Goal: Task Accomplishment & Management: Manage account settings

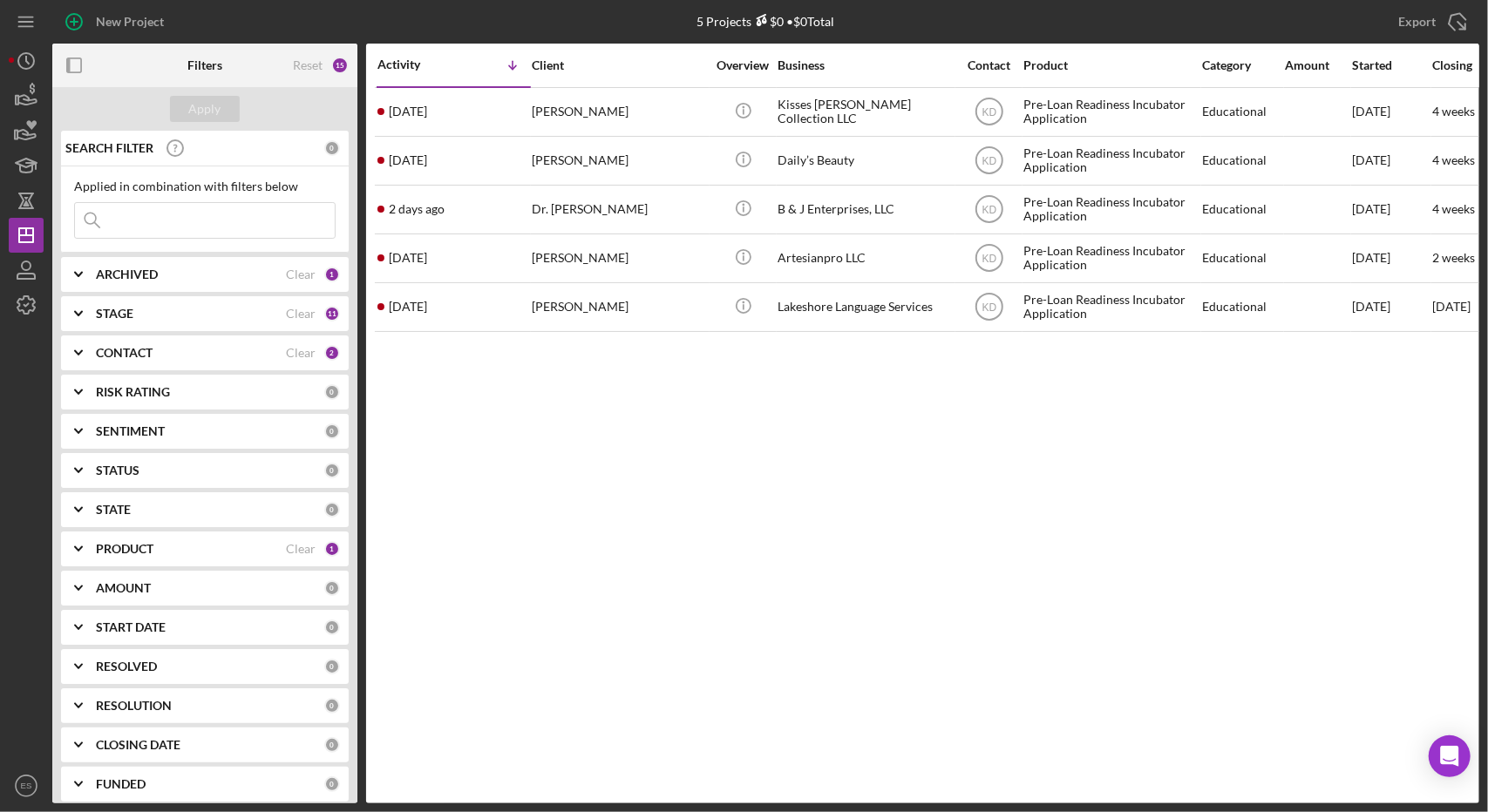
click at [123, 304] on div "STAGE Clear 11" at bounding box center [218, 313] width 244 height 34
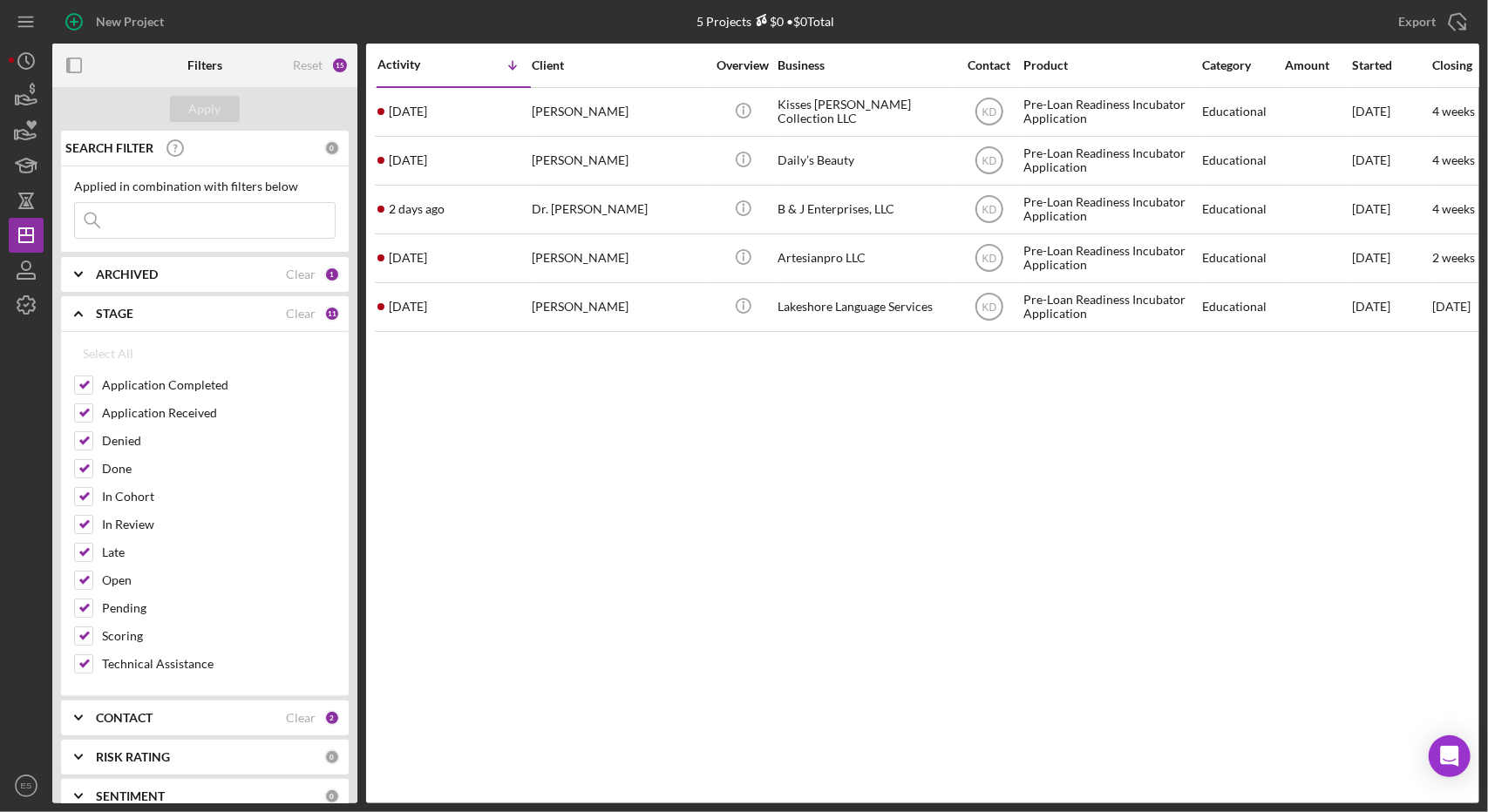
click at [102, 315] on b "STAGE" at bounding box center [115, 313] width 37 height 14
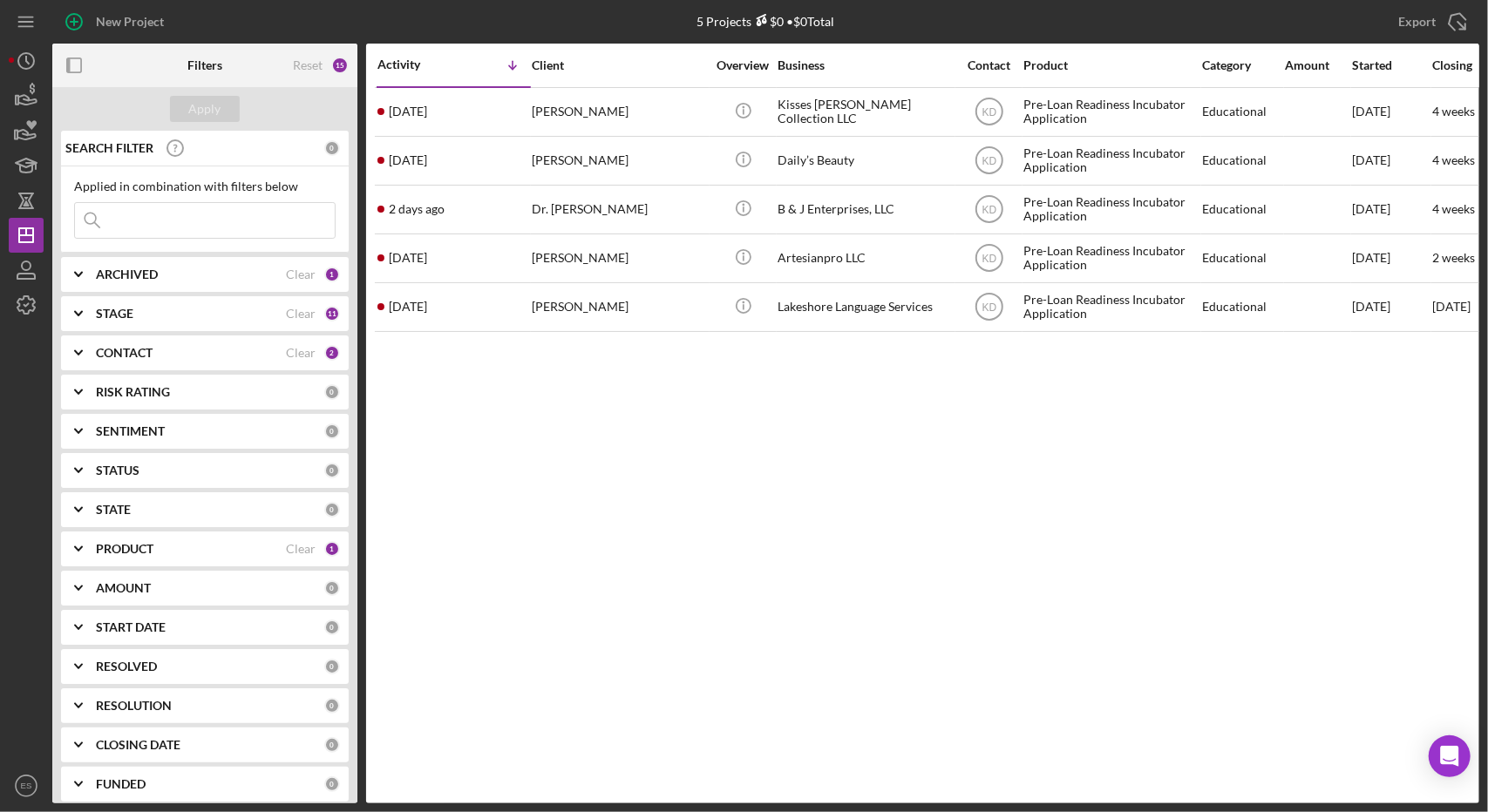
click at [141, 543] on b "PRODUCT" at bounding box center [125, 548] width 58 height 14
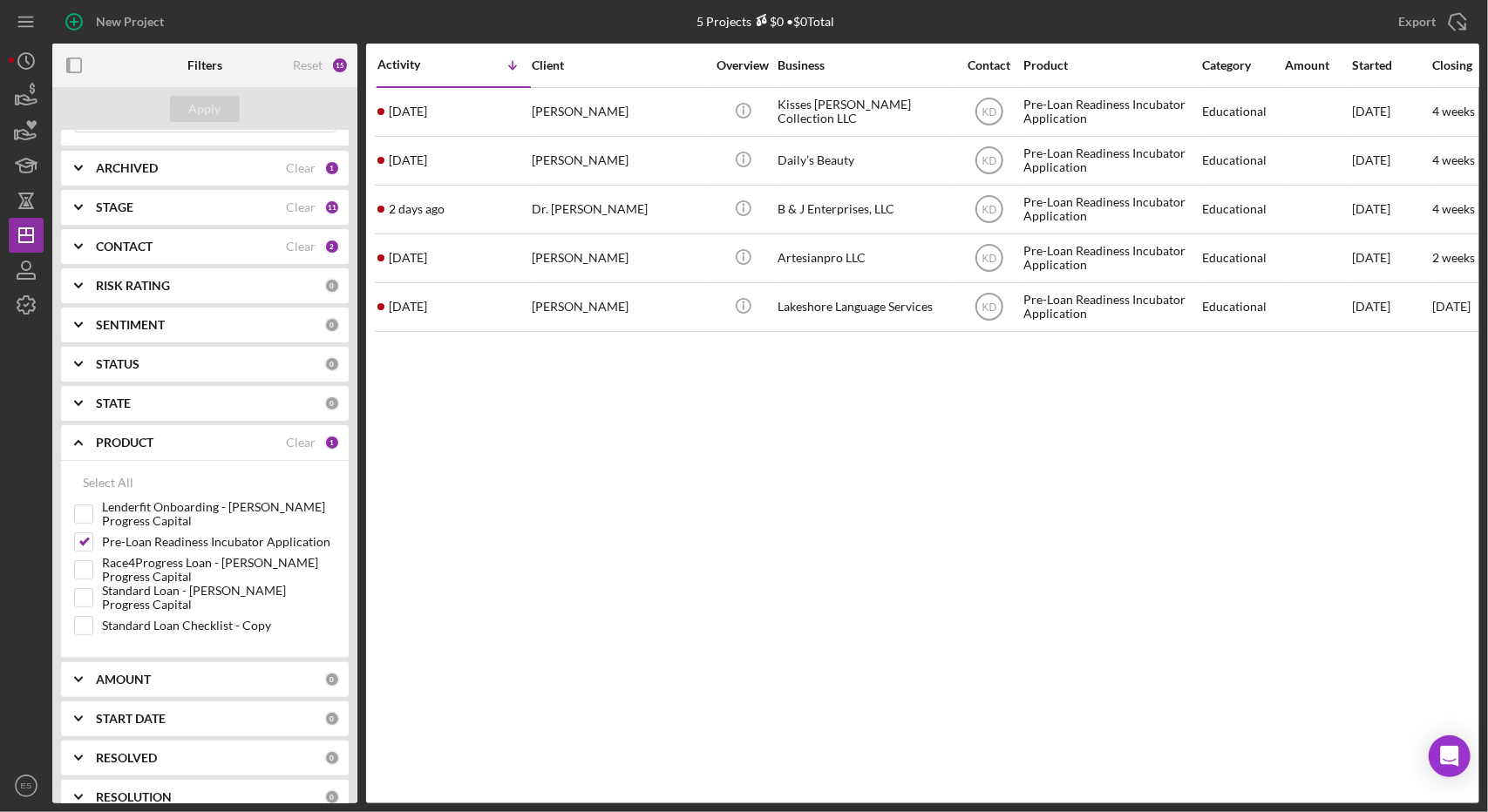
scroll to position [107, 0]
click at [78, 540] on input "Pre-Loan Readiness Incubator Application" at bounding box center [83, 541] width 18 height 18
checkbox input "false"
click at [95, 601] on div "Standard Loan - [PERSON_NAME] Progress Capital" at bounding box center [205, 601] width 262 height 28
click at [82, 589] on input "Standard Loan - [PERSON_NAME] Progress Capital" at bounding box center [83, 596] width 18 height 18
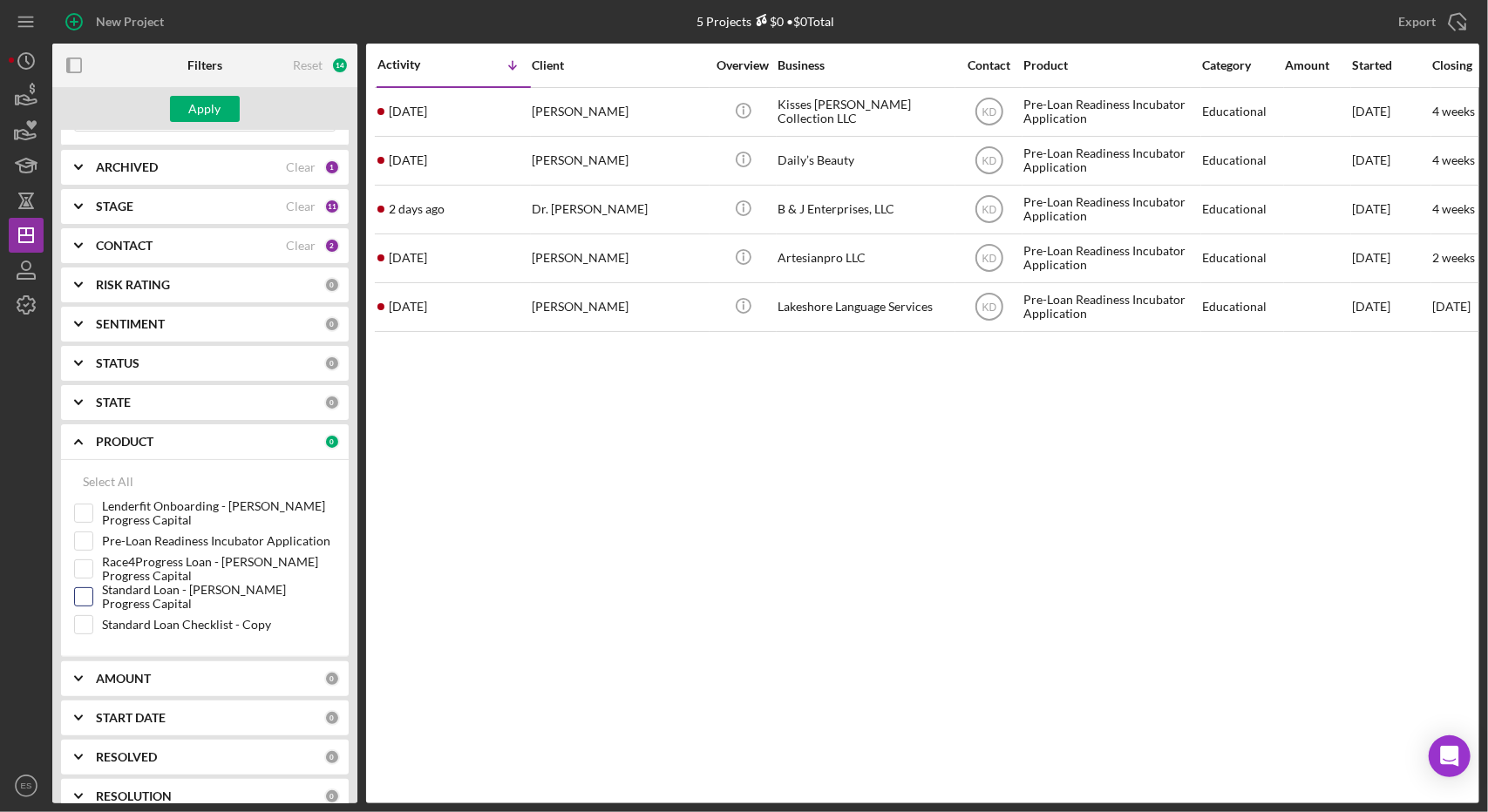
checkbox input "true"
click at [80, 566] on input "Race4Progress Loan - [PERSON_NAME] Progress Capital" at bounding box center [83, 568] width 18 height 18
checkbox input "true"
click at [182, 105] on button "Apply" at bounding box center [204, 109] width 70 height 26
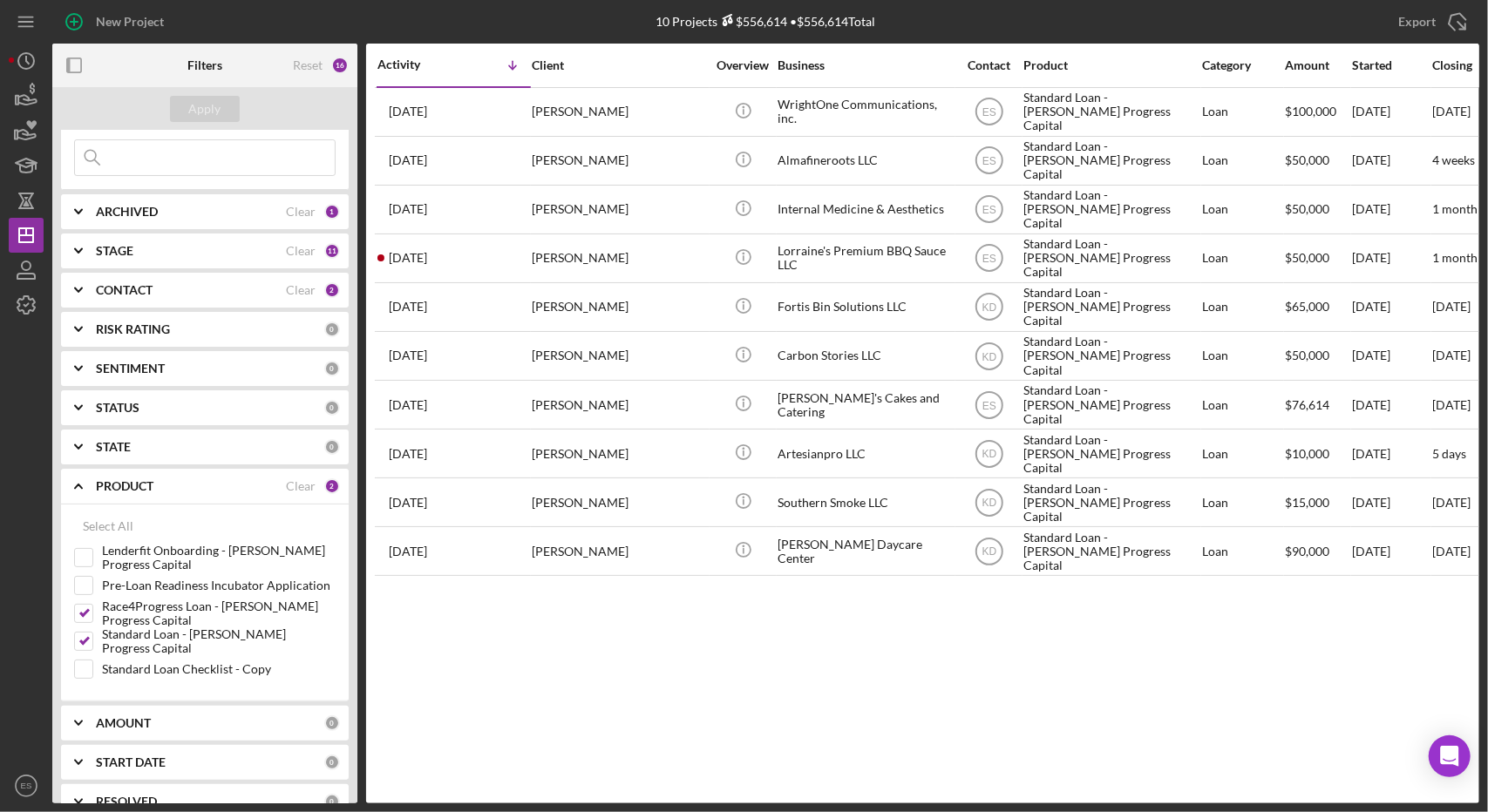
click at [188, 492] on div "PRODUCT" at bounding box center [191, 485] width 190 height 14
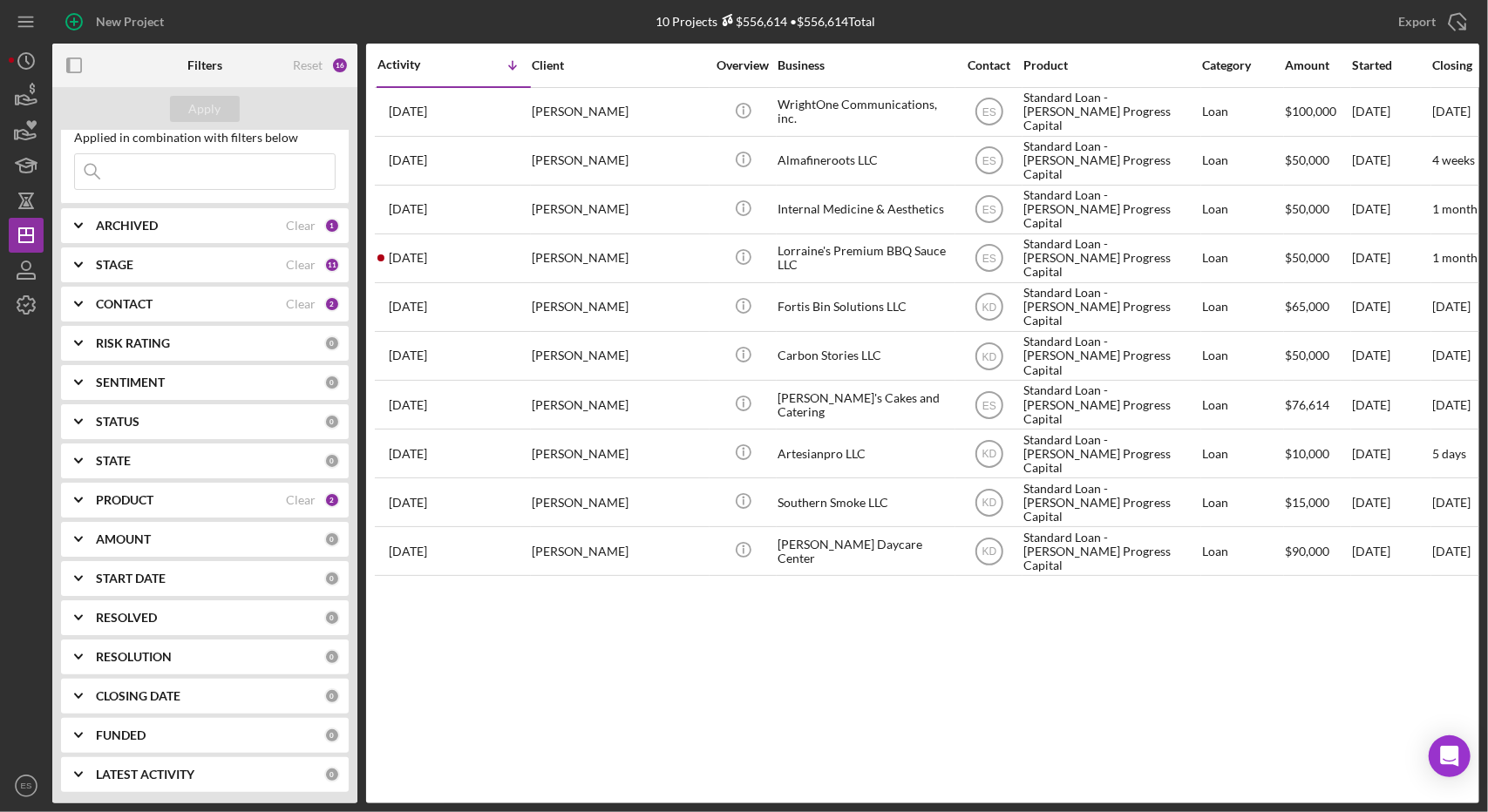
scroll to position [0, 0]
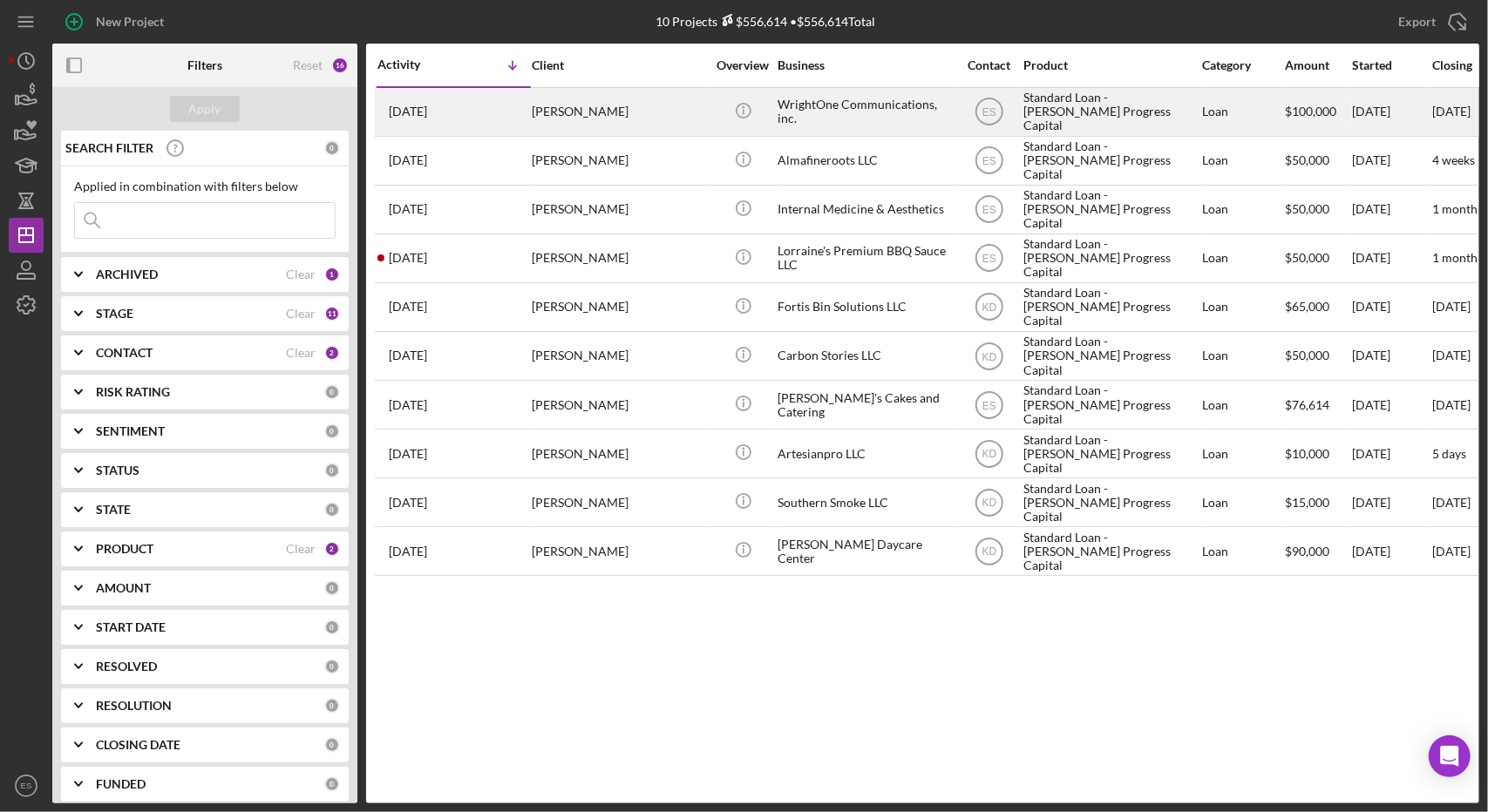
click at [902, 125] on div "WrightOne Communications, inc." at bounding box center [864, 112] width 174 height 47
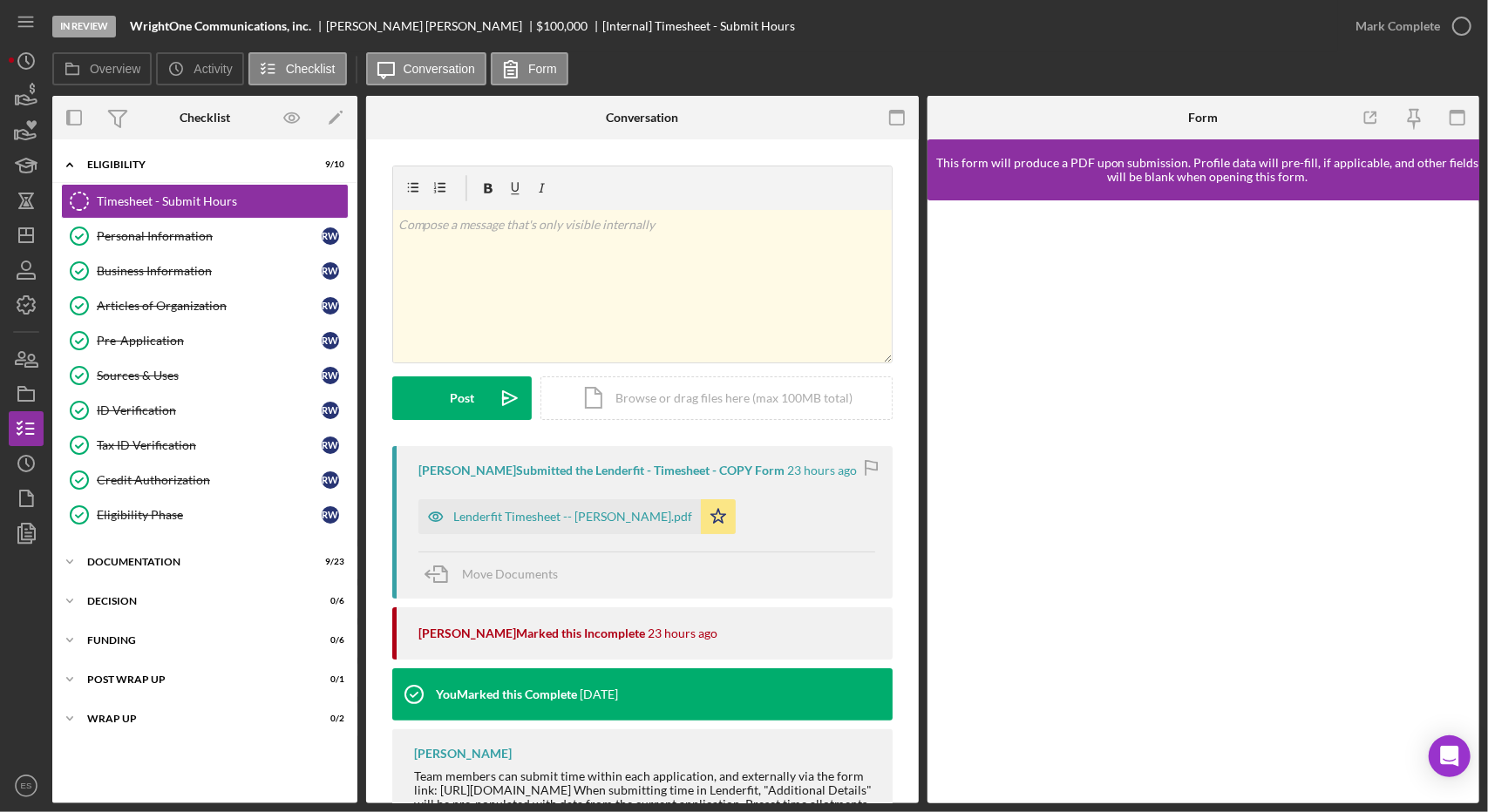
click at [790, 478] on div "[PERSON_NAME] Submitted the Lenderfit - Timesheet - COPY Form 23 hours ago Lend…" at bounding box center [642, 522] width 500 height 153
click at [97, 171] on div "Icon/Expander Eligibility 9 / 10" at bounding box center [204, 165] width 305 height 35
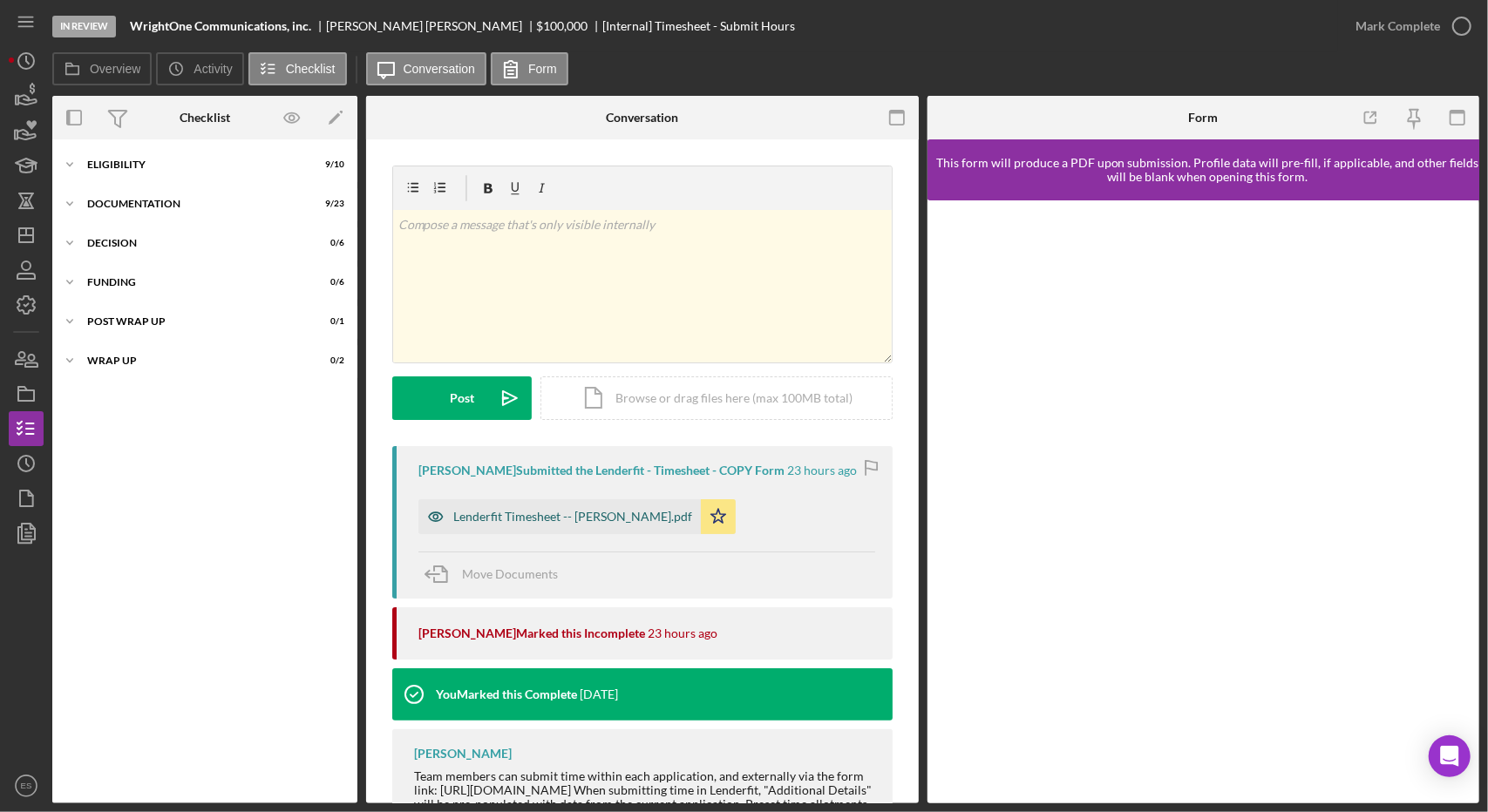
click at [561, 519] on div "Lenderfit Timesheet -- [PERSON_NAME].pdf" at bounding box center [572, 516] width 239 height 14
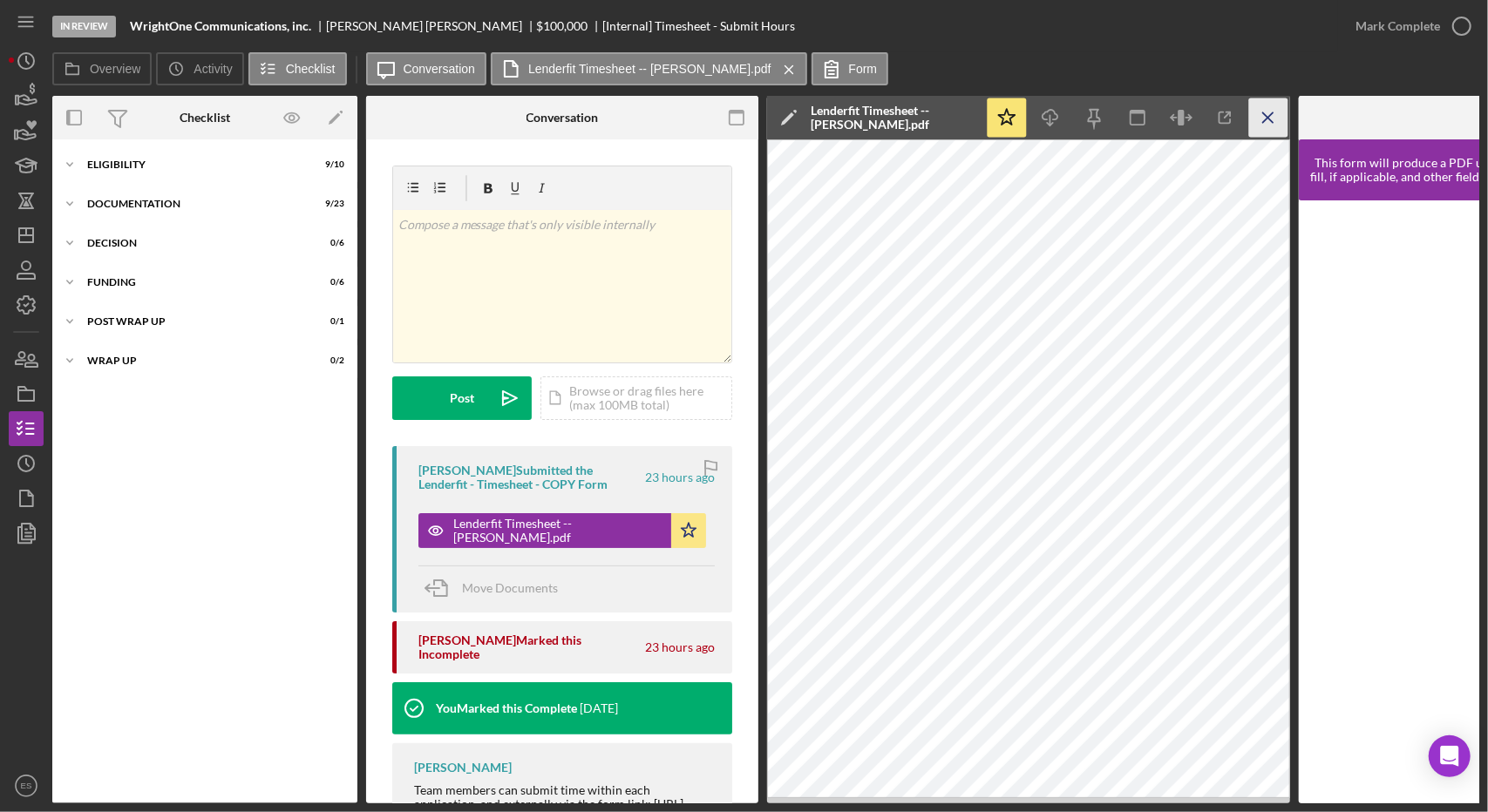
click at [1263, 128] on icon "Icon/Menu Close" at bounding box center [1268, 118] width 39 height 39
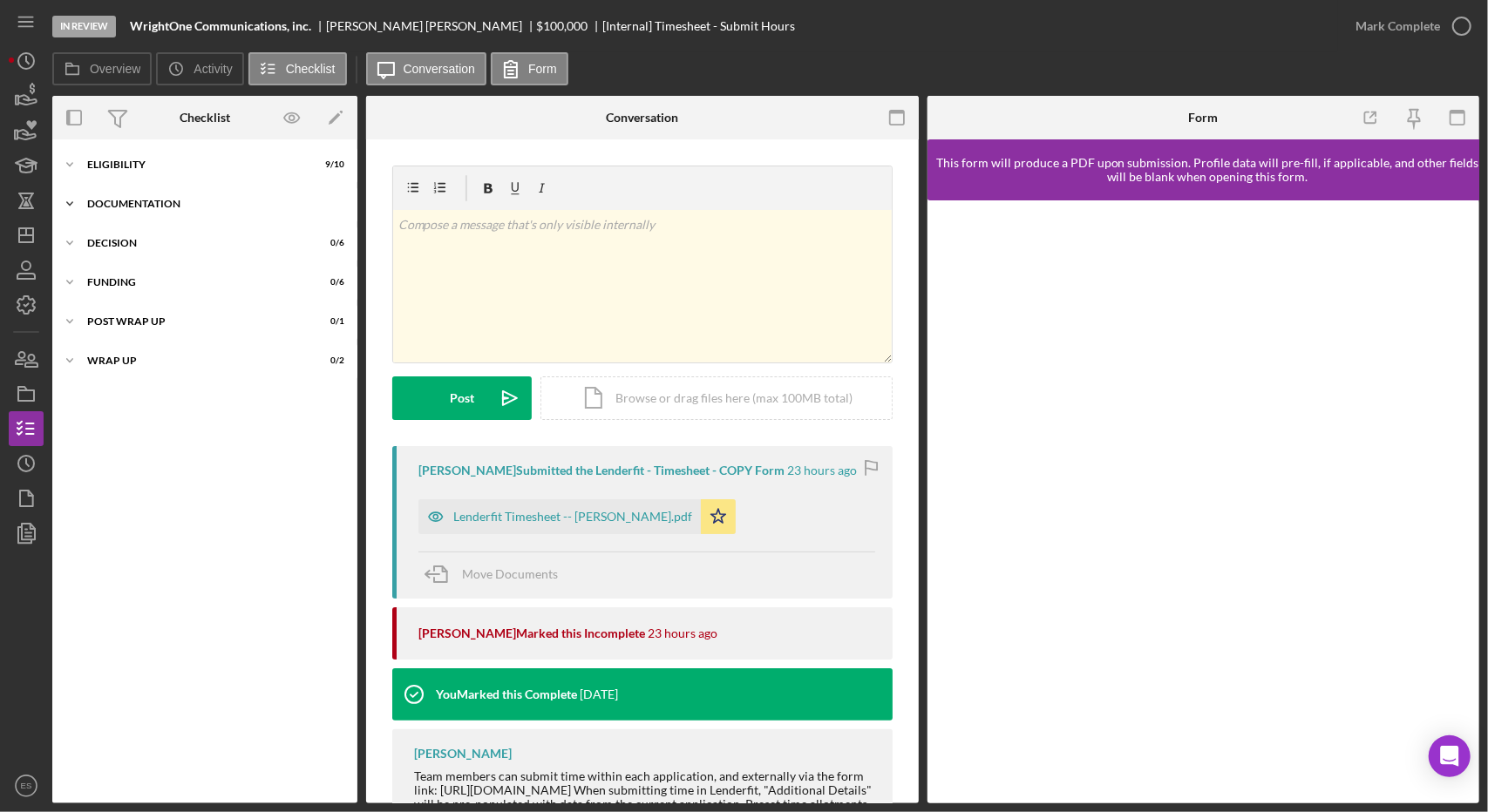
click at [108, 200] on div "Documentation" at bounding box center [212, 203] width 249 height 10
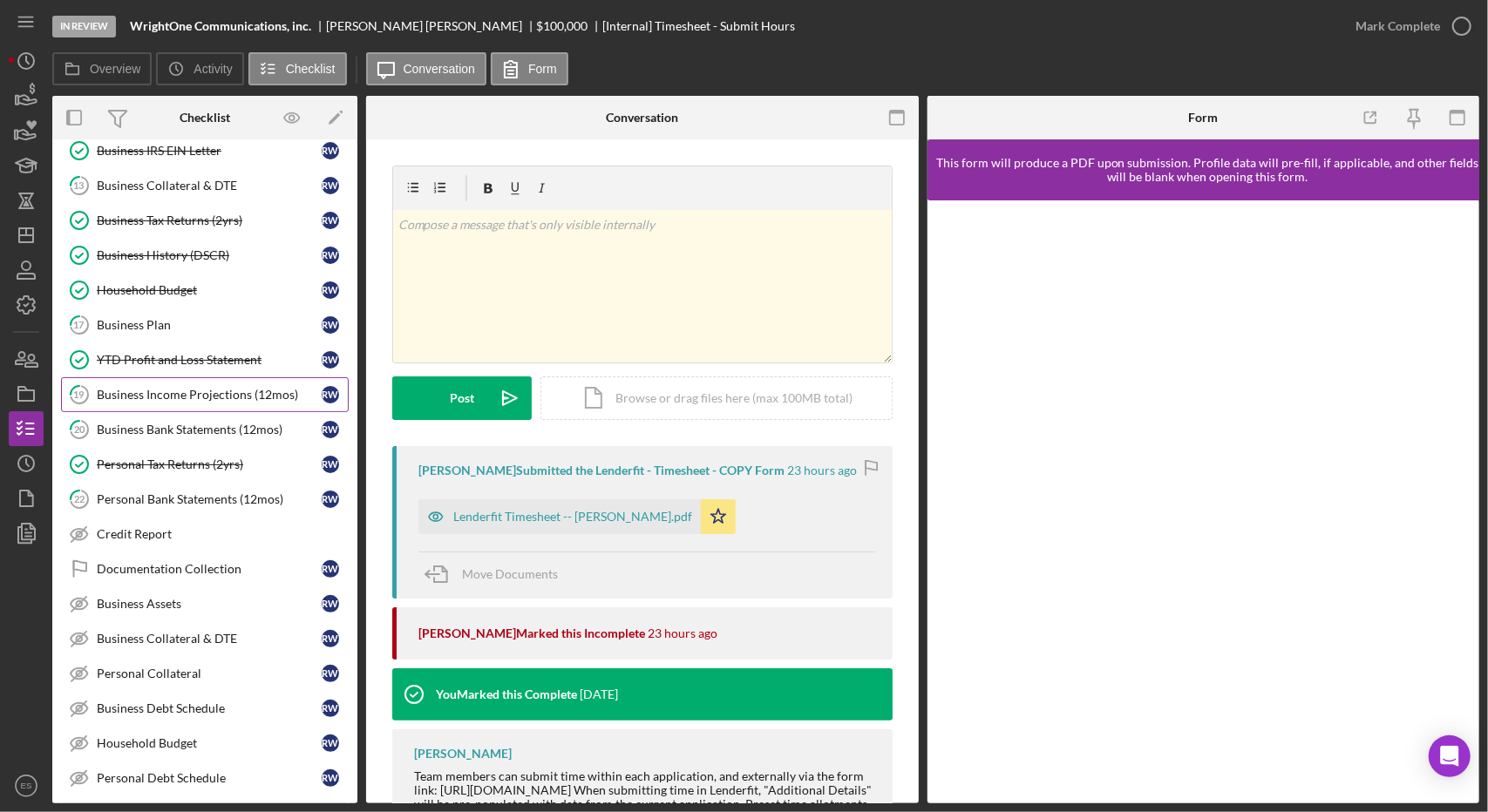
scroll to position [196, 0]
click at [124, 329] on link "17 Business Plan R W" at bounding box center [204, 323] width 288 height 34
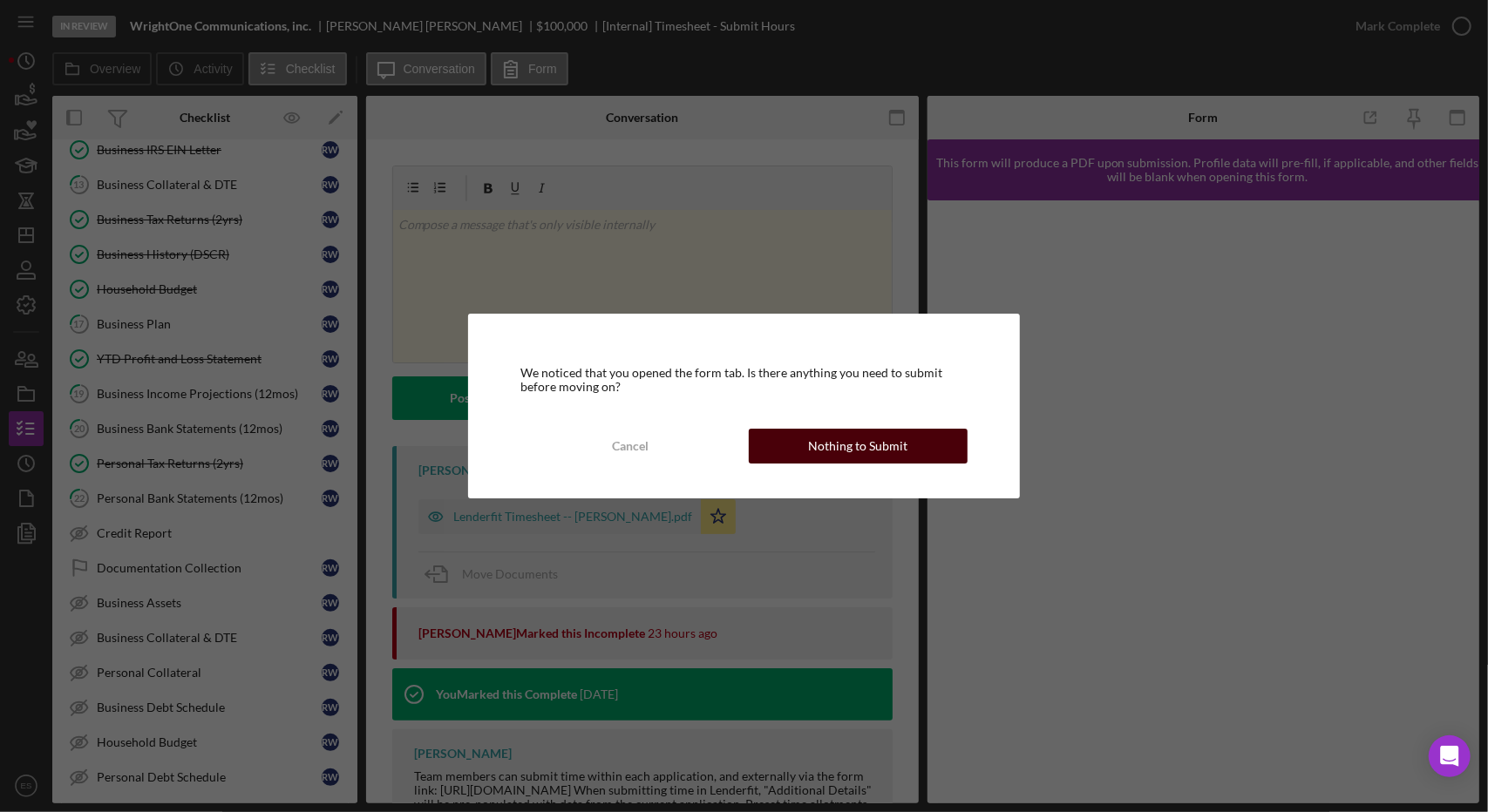
click at [833, 452] on div "Nothing to Submit" at bounding box center [857, 445] width 100 height 34
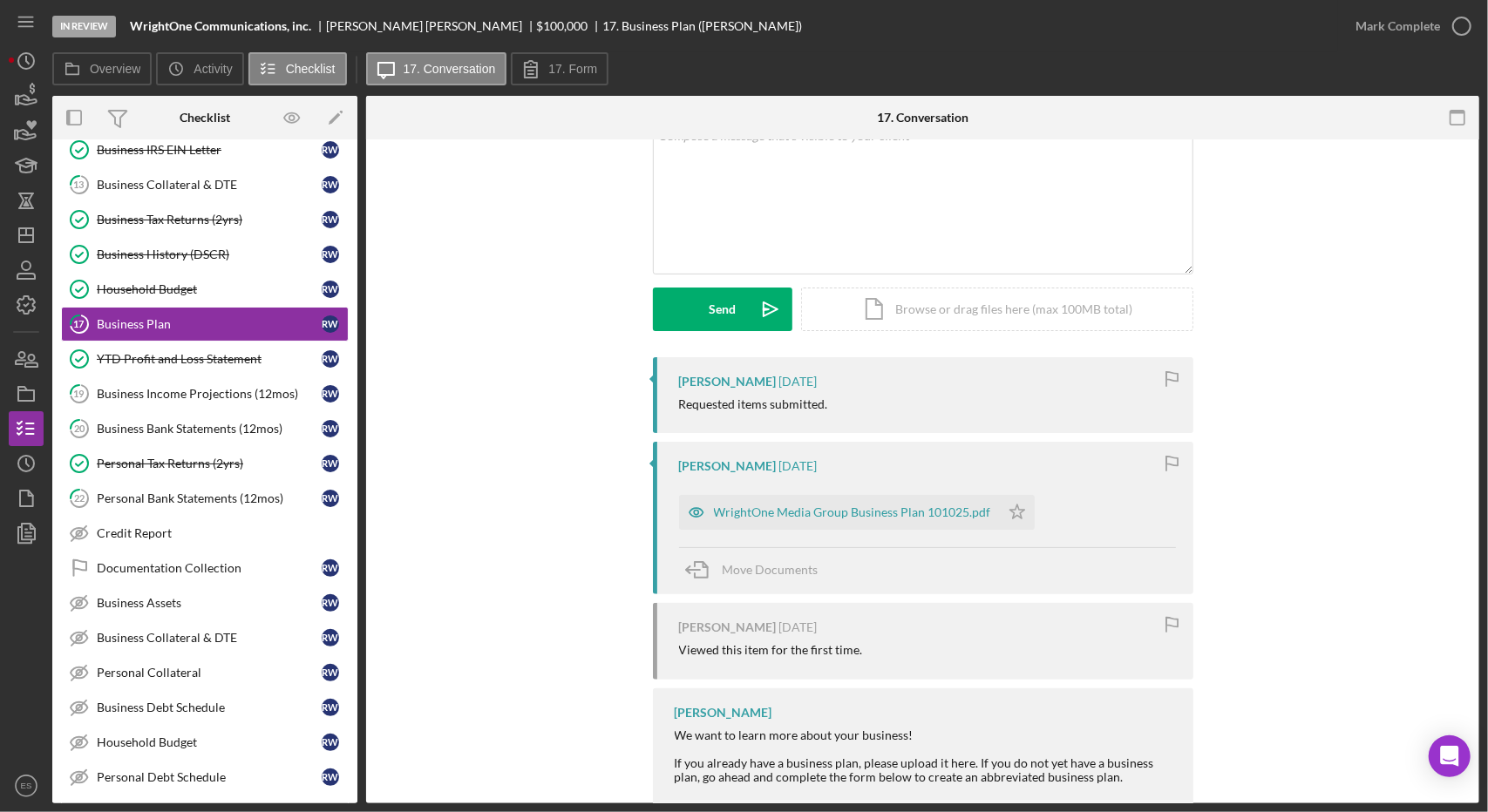
scroll to position [127, 0]
click at [874, 504] on div "WrightOne Media Group Business Plan 101025.pdf" at bounding box center [852, 509] width 277 height 14
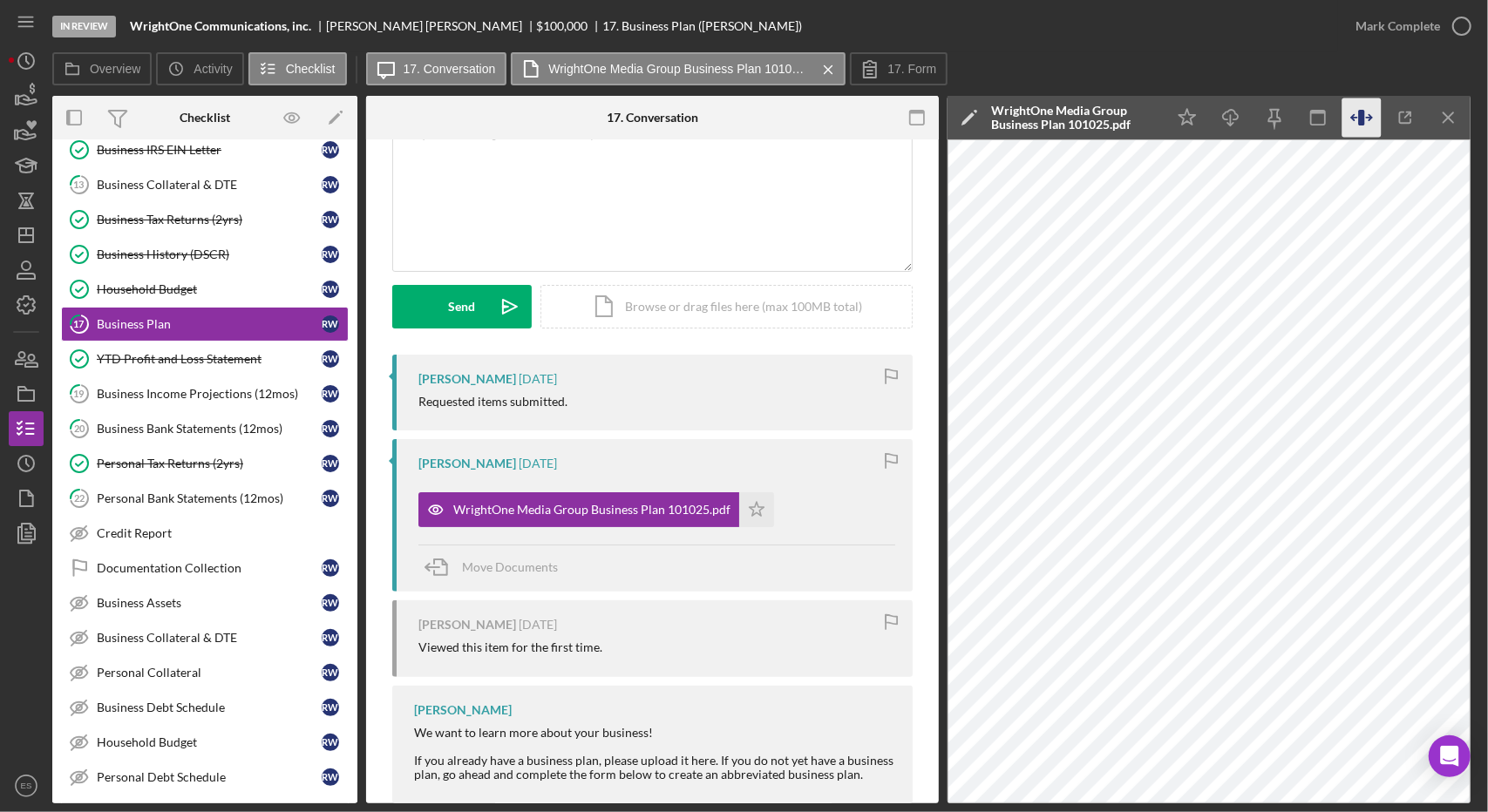
click at [1364, 128] on icon "button" at bounding box center [1362, 118] width 39 height 39
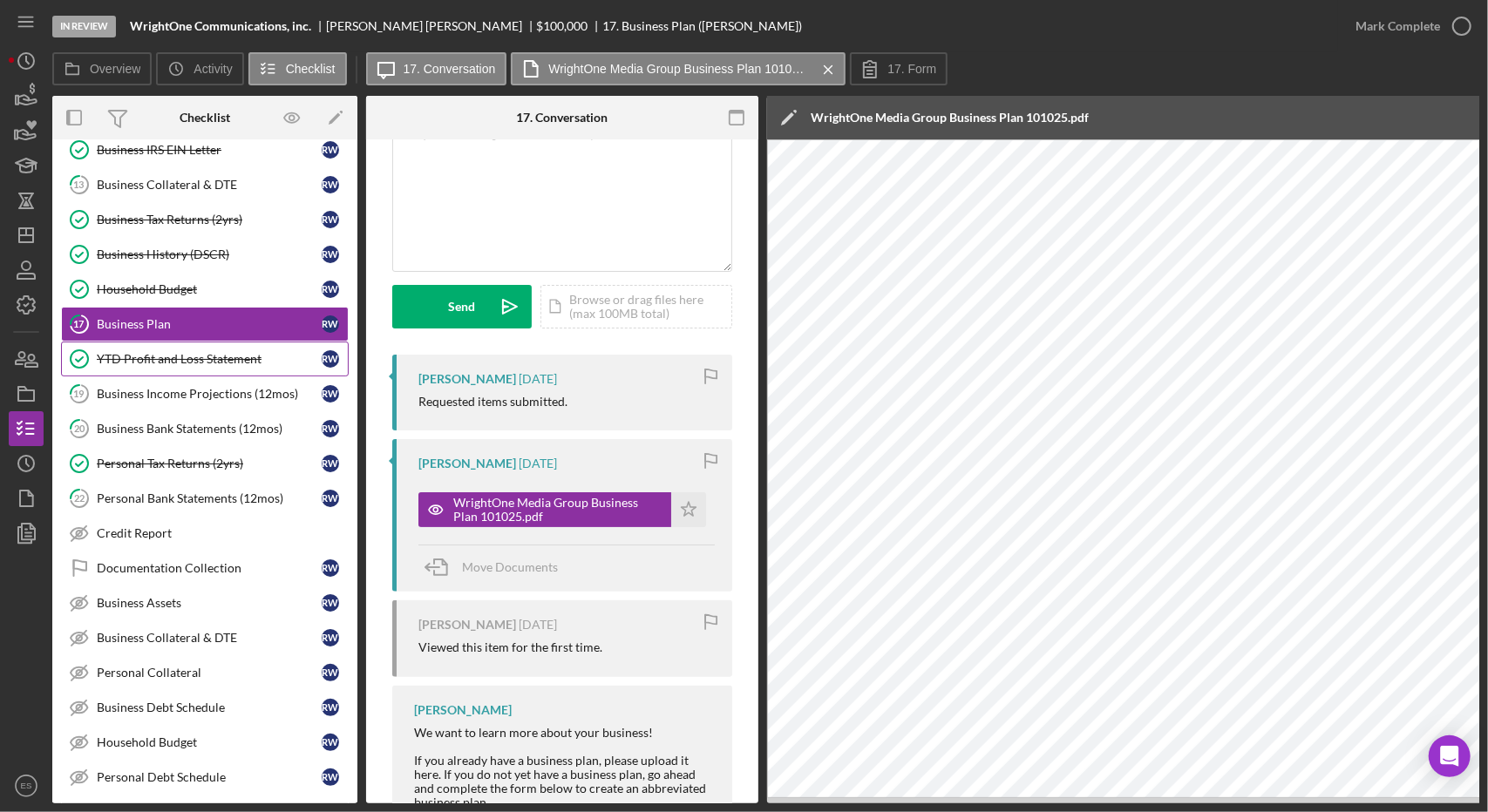
scroll to position [0, 0]
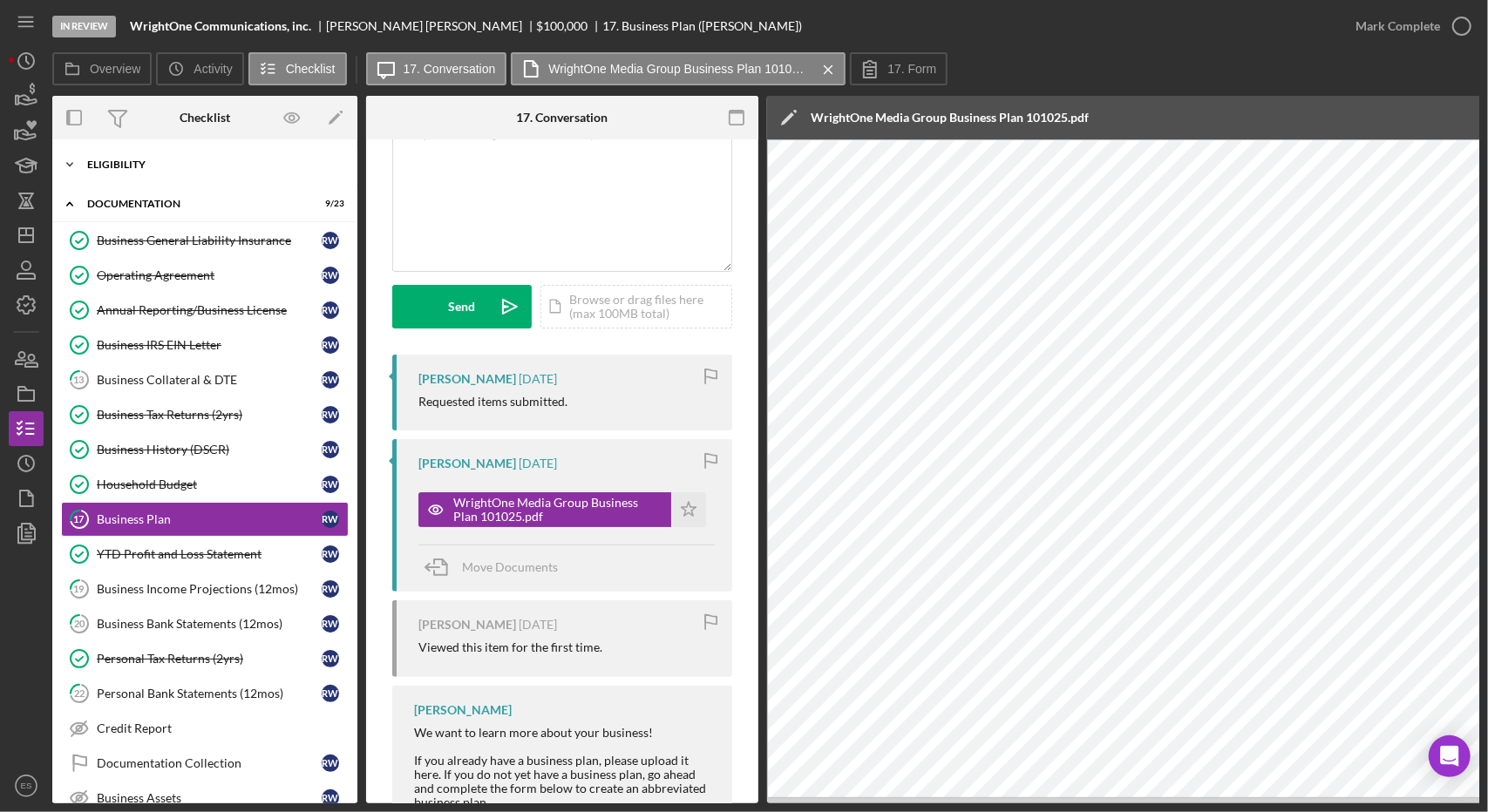
click at [88, 178] on div "Icon/Expander Eligibility 9 / 10" at bounding box center [204, 164] width 305 height 34
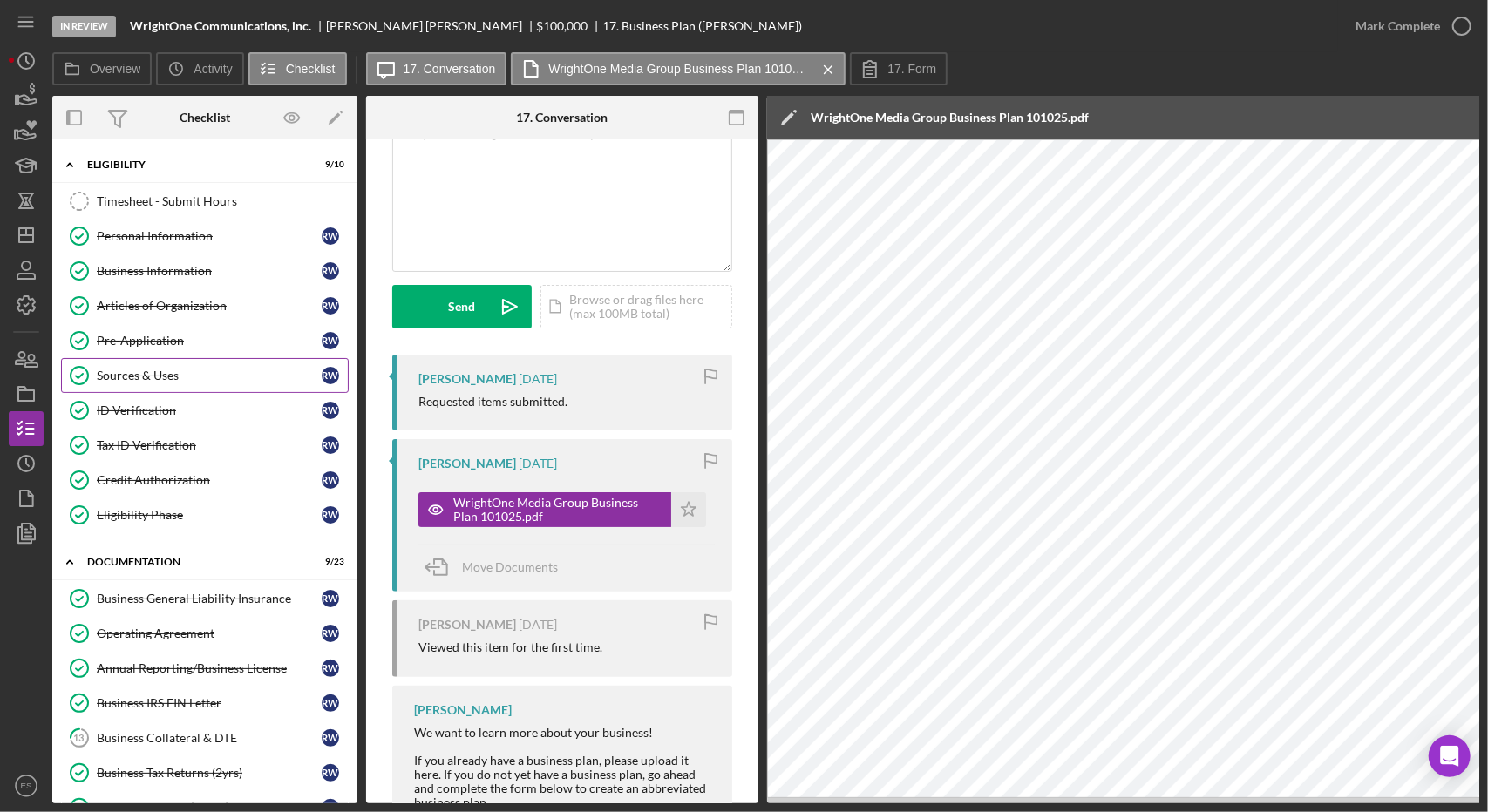
click at [183, 373] on div "Sources & Uses" at bounding box center [209, 375] width 225 height 14
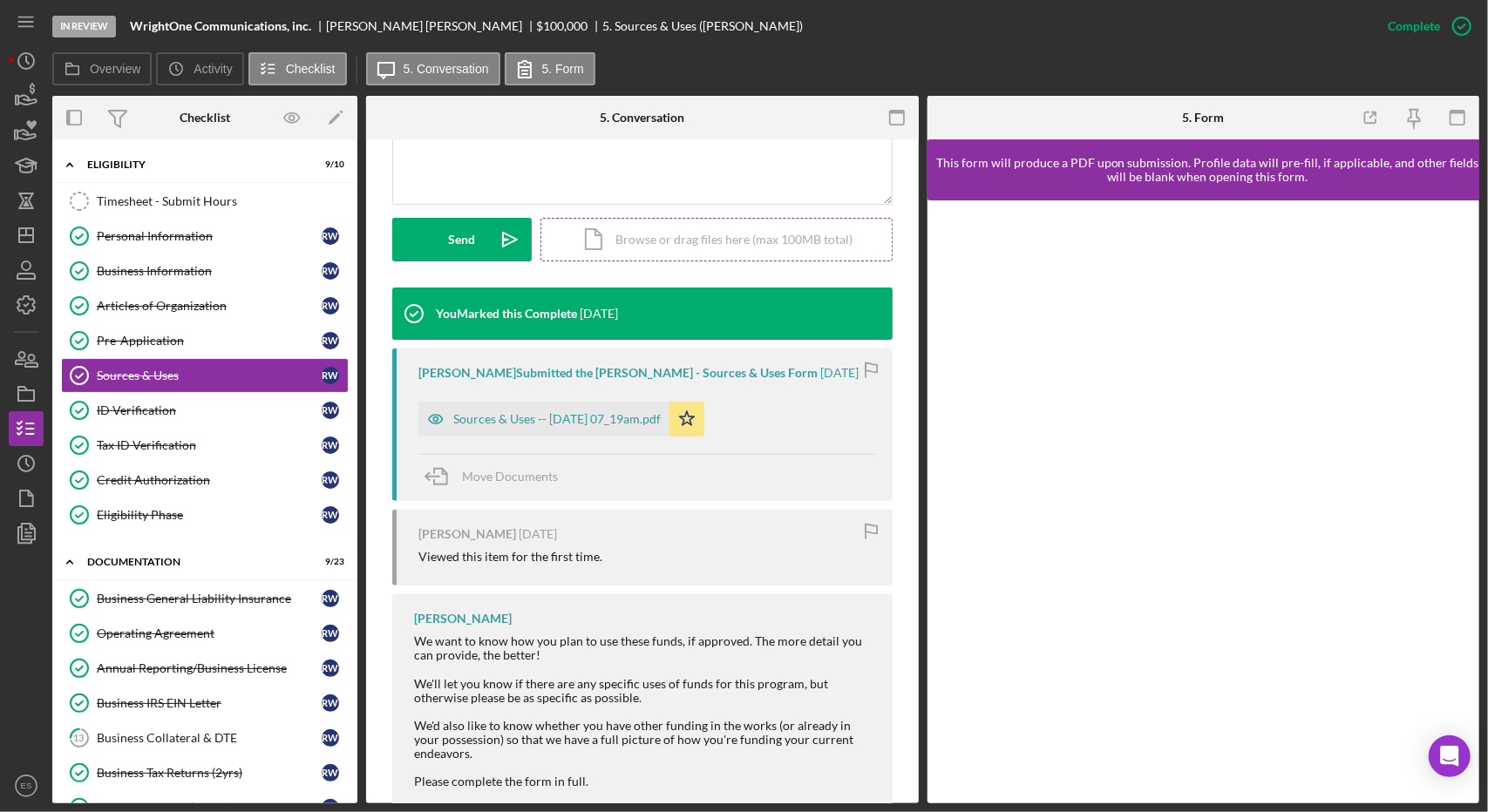
scroll to position [434, 0]
click at [562, 405] on div "Sources & Uses -- [DATE] 07_19am.pdf" at bounding box center [543, 417] width 251 height 34
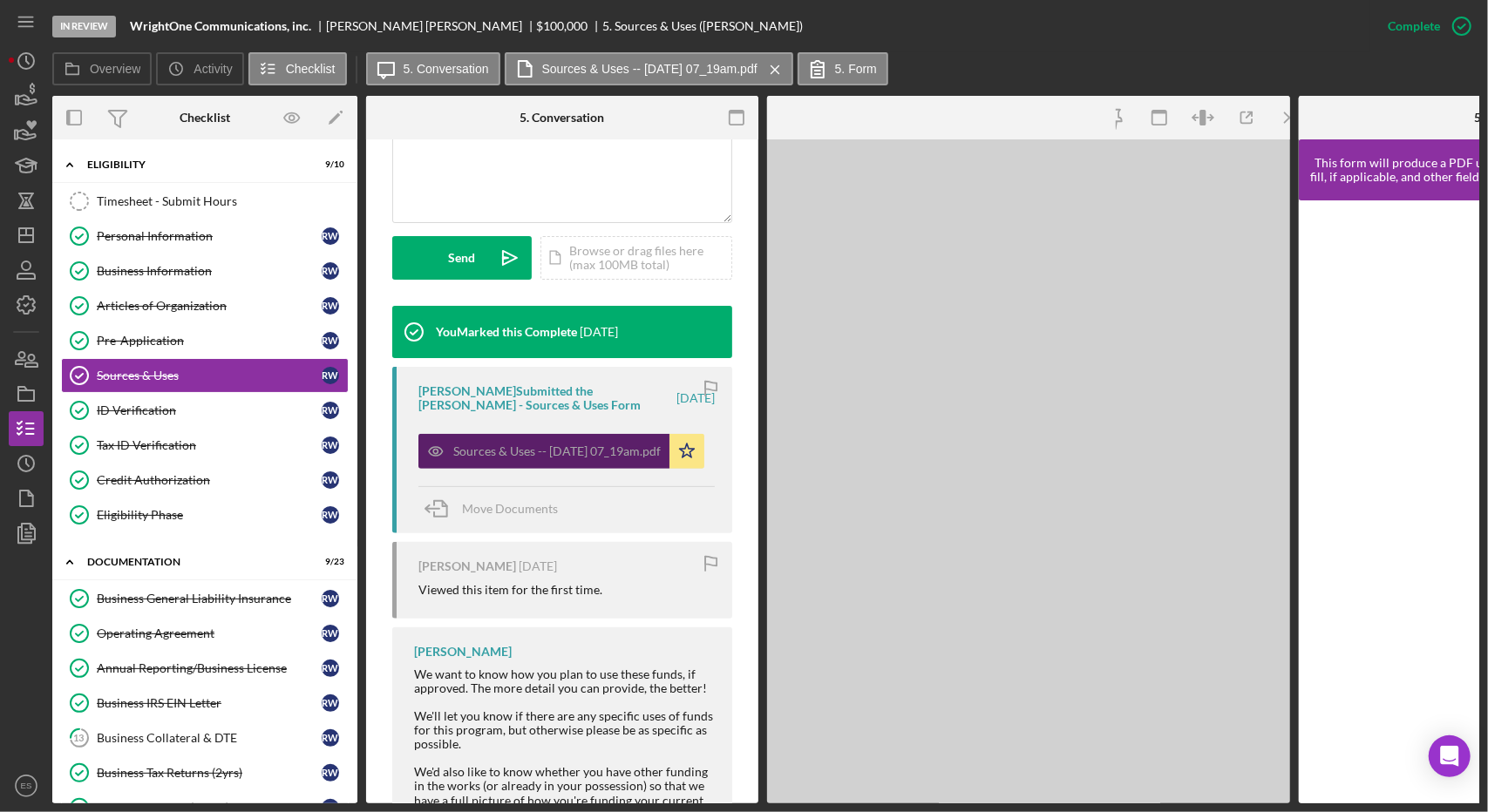
scroll to position [453, 0]
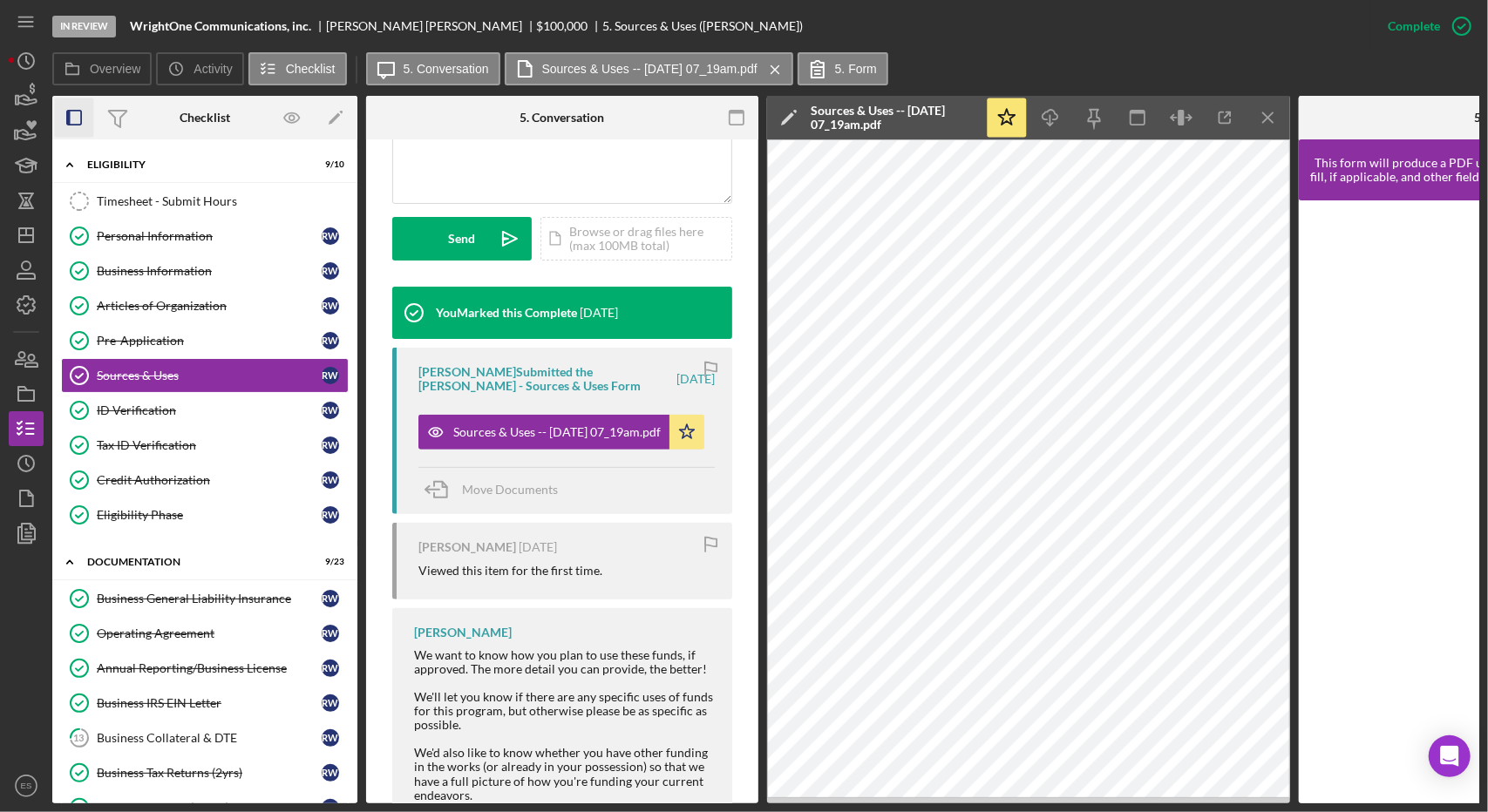
click at [80, 115] on rect "button" at bounding box center [74, 117] width 14 height 14
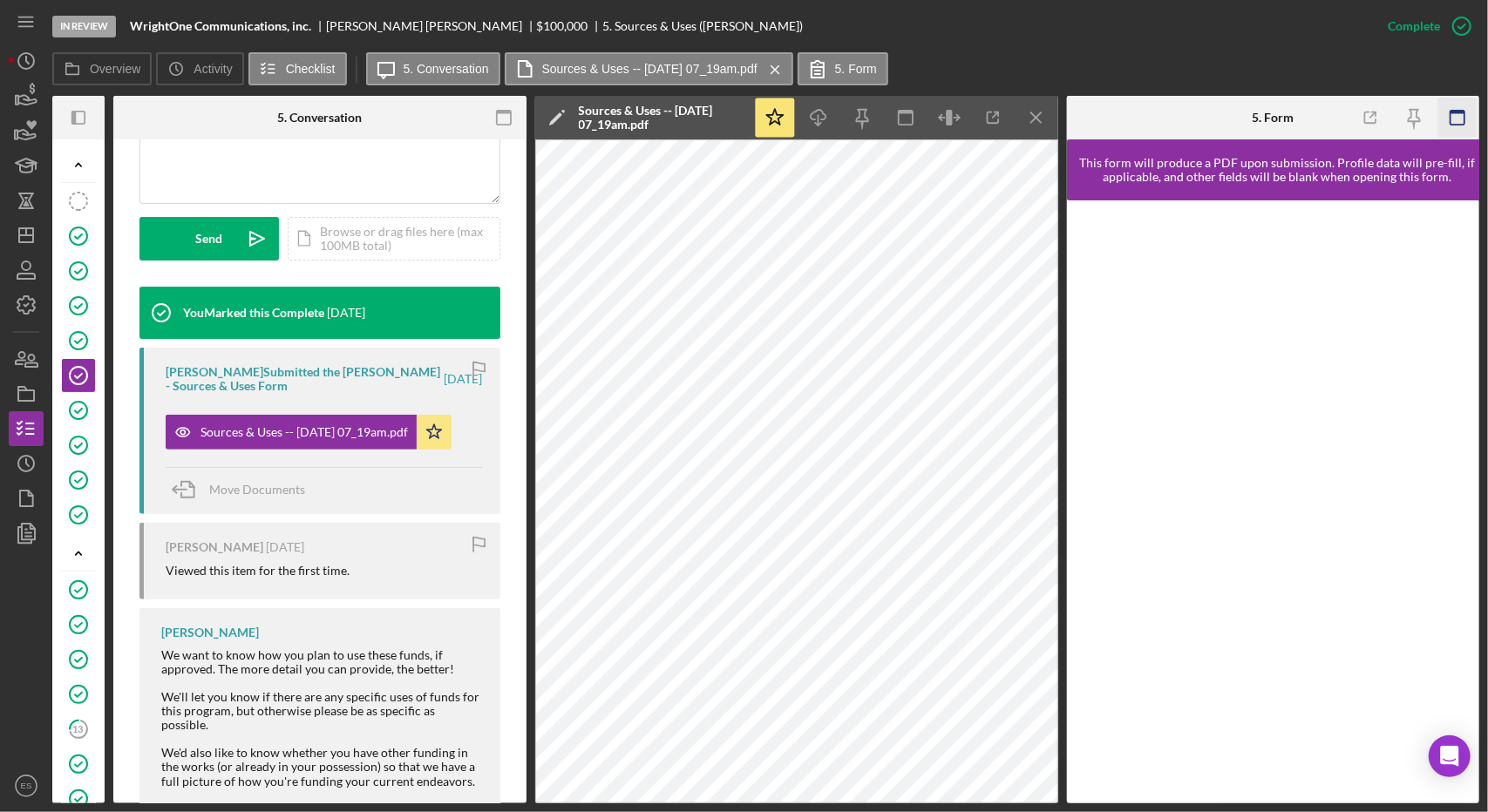
click at [1454, 123] on icon "button" at bounding box center [1457, 118] width 39 height 39
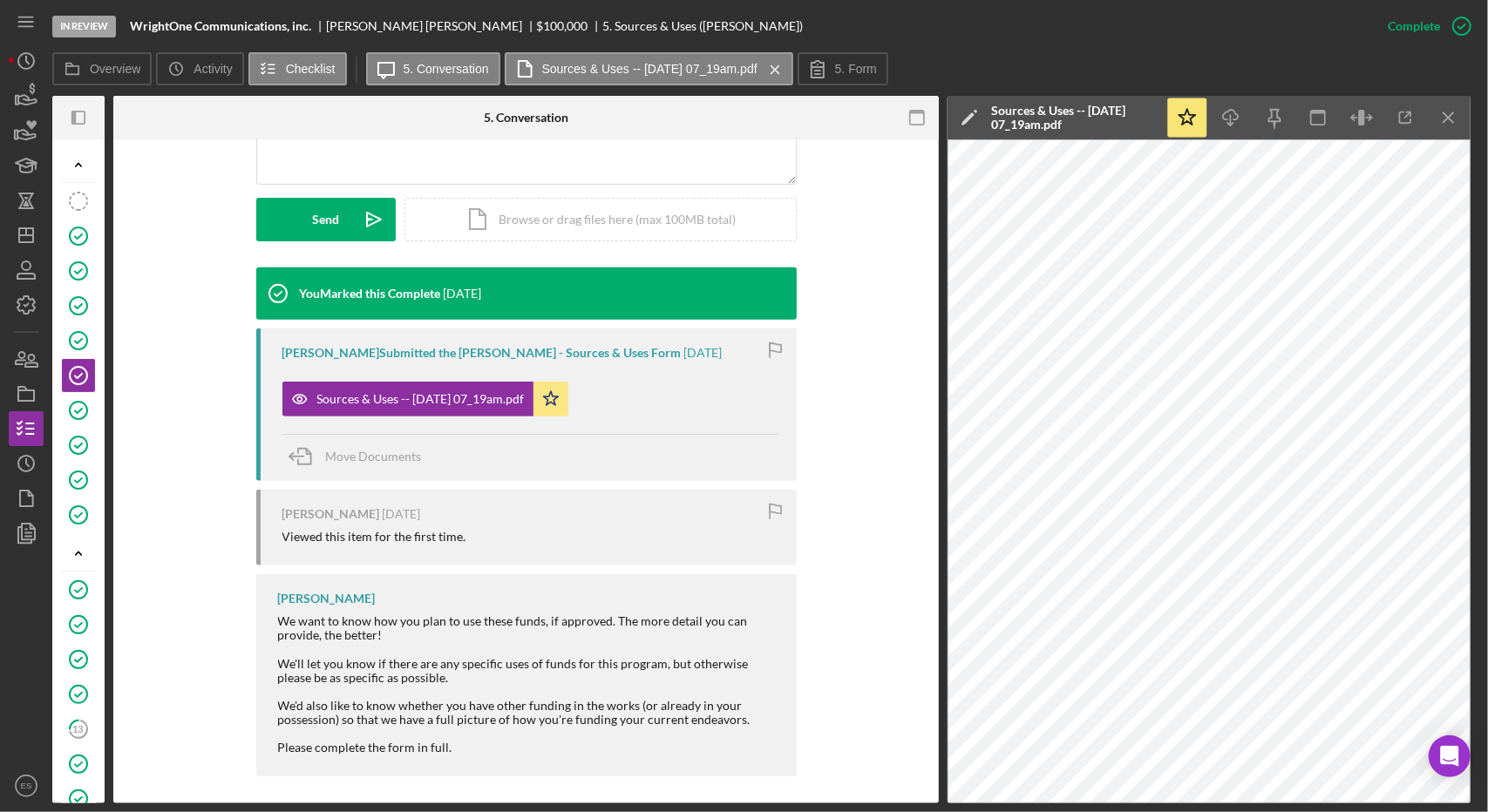
scroll to position [434, 0]
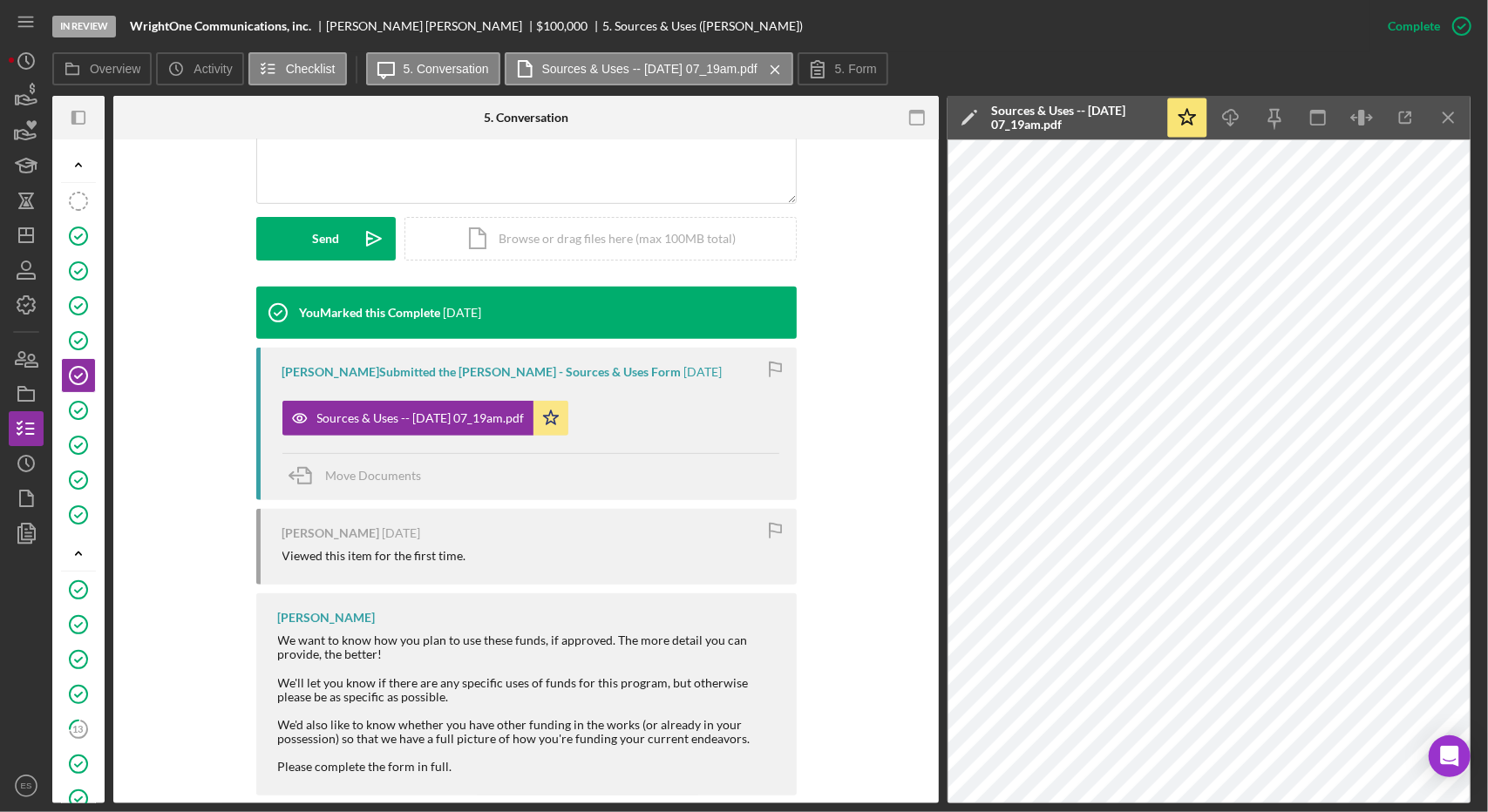
click at [823, 601] on div "You Marked this Complete [DATE] [PERSON_NAME] Submitted the [PERSON_NAME] - Sou…" at bounding box center [526, 546] width 773 height 518
click at [90, 109] on div at bounding box center [96, 117] width 18 height 44
click at [89, 113] on div at bounding box center [96, 117] width 18 height 44
click at [88, 113] on div at bounding box center [96, 117] width 18 height 44
click at [85, 114] on rect "button" at bounding box center [78, 117] width 12 height 12
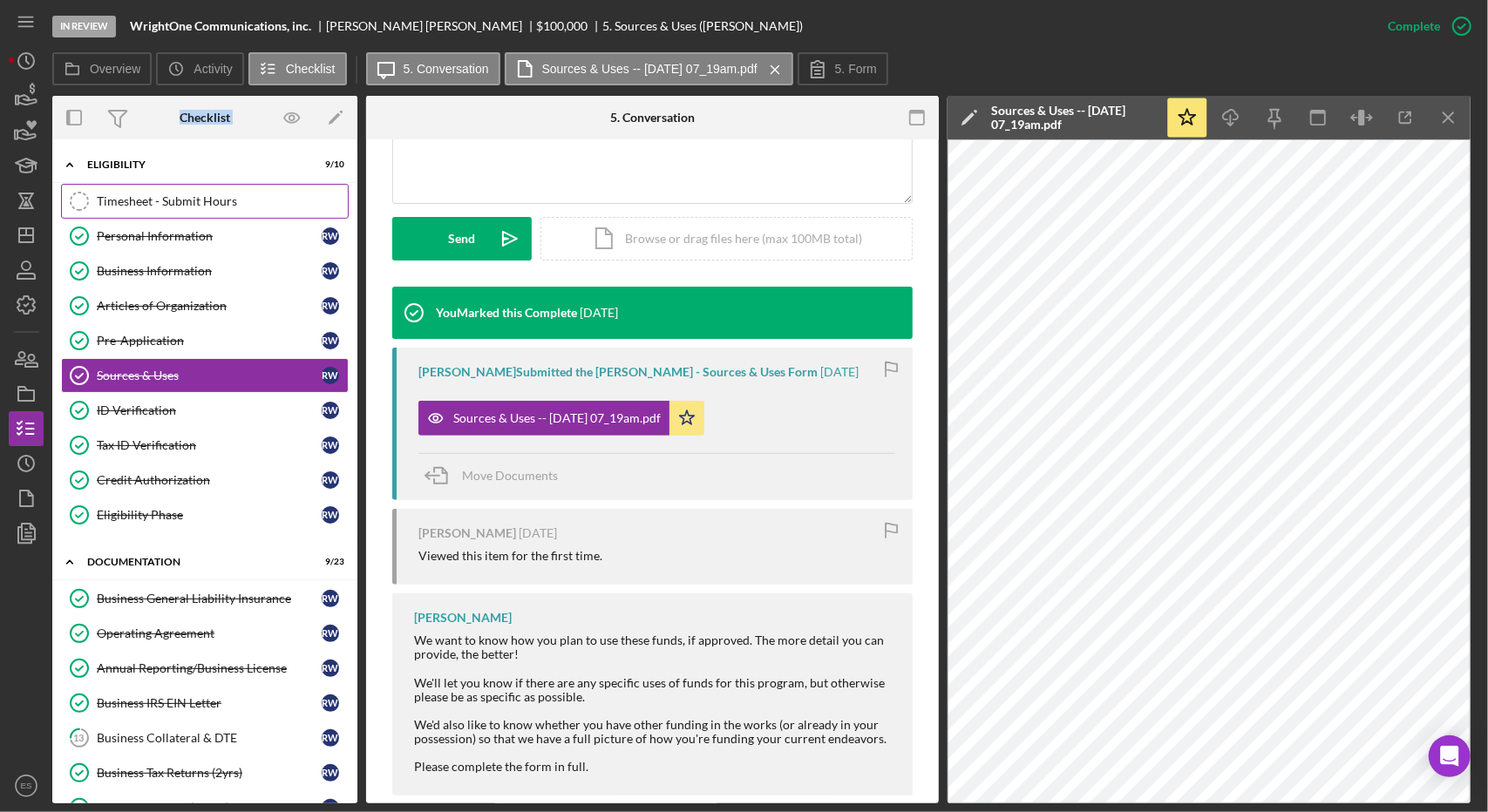
click at [183, 206] on div "Timesheet - Submit Hours" at bounding box center [222, 201] width 251 height 14
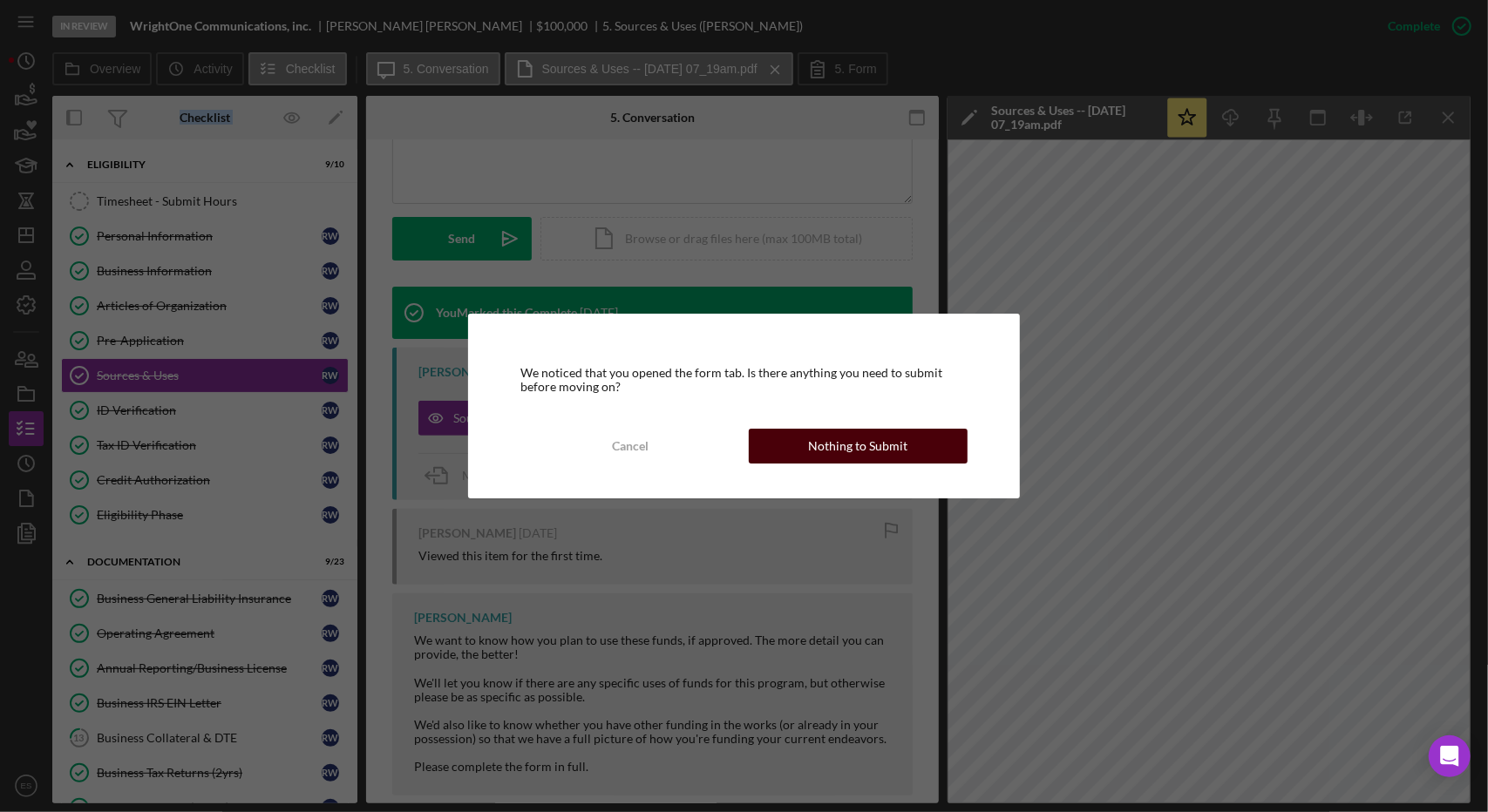
click at [847, 448] on div "Nothing to Submit" at bounding box center [857, 445] width 100 height 34
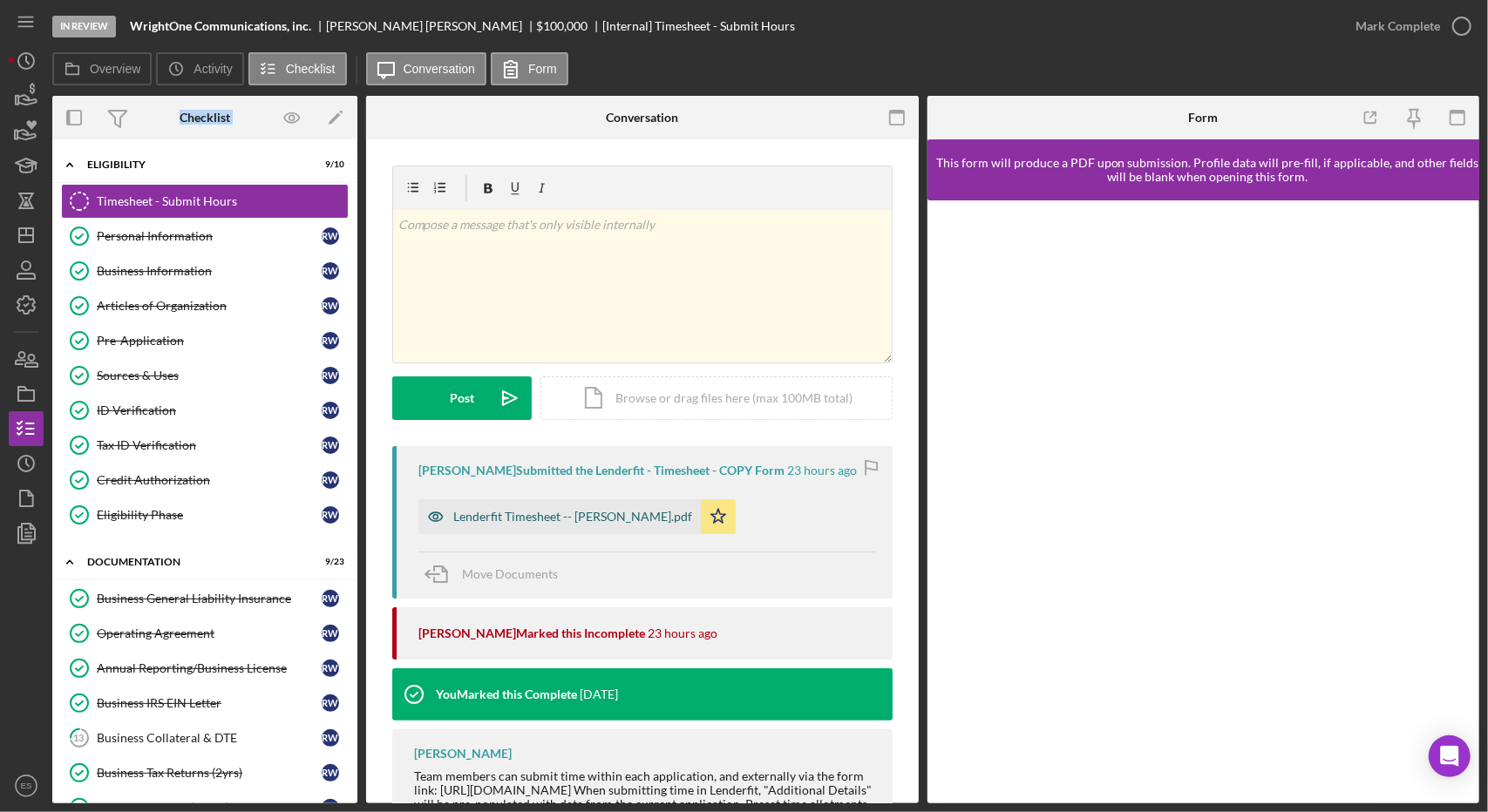
click at [564, 520] on div "Lenderfit Timesheet -- [PERSON_NAME].pdf" at bounding box center [572, 516] width 239 height 14
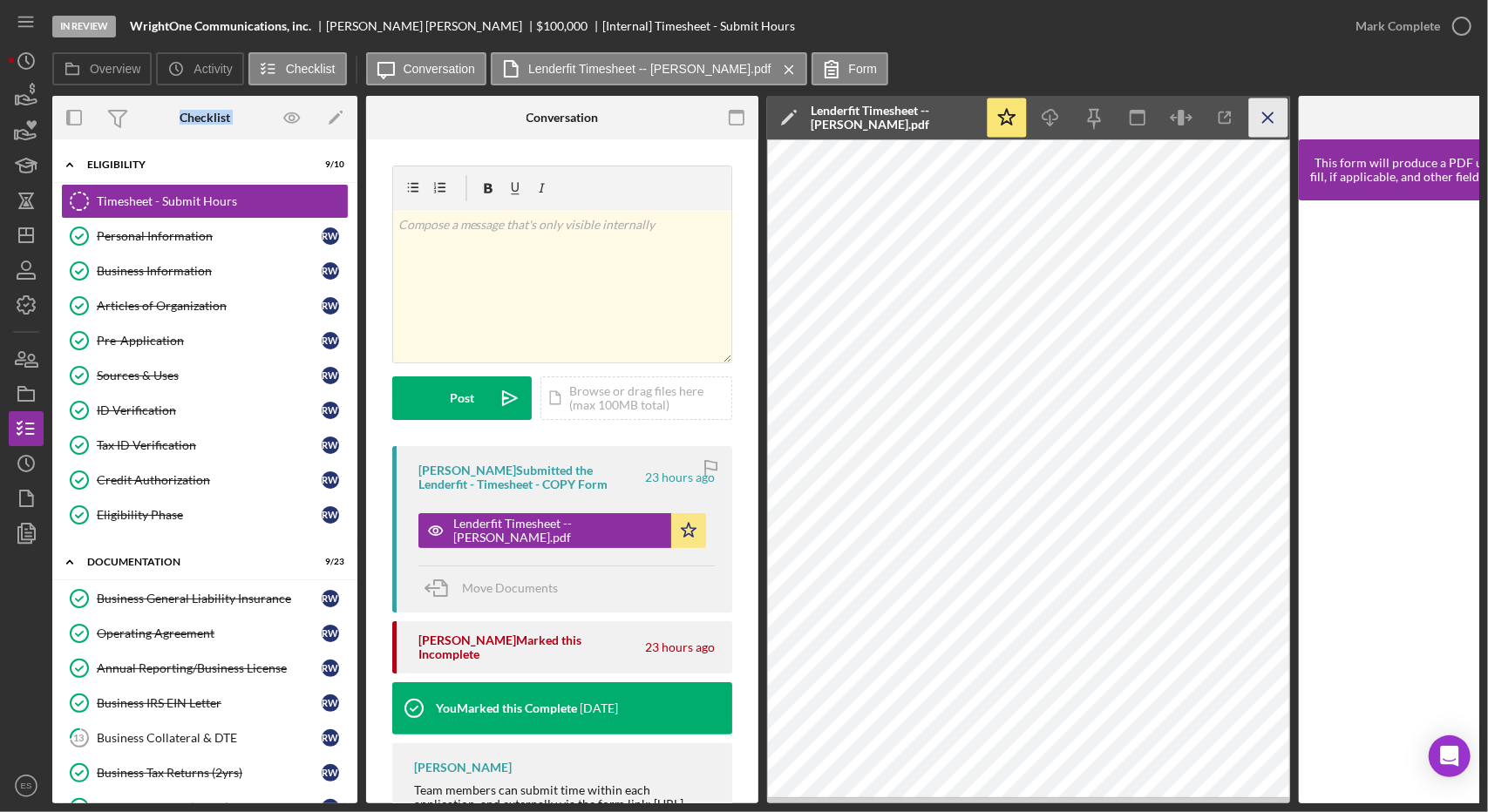
click at [1275, 118] on icon "Icon/Menu Close" at bounding box center [1268, 118] width 39 height 39
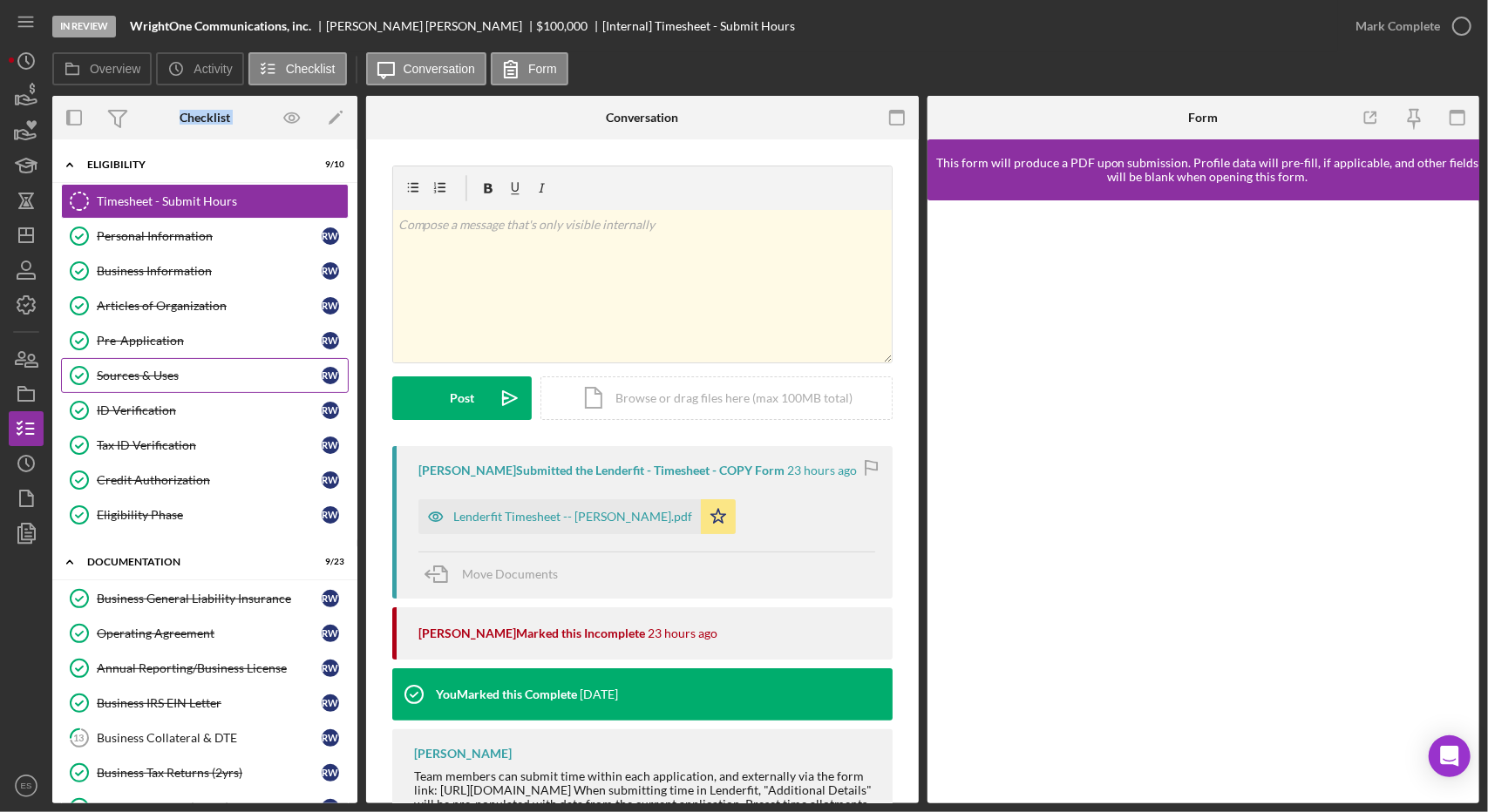
click at [160, 375] on div "Sources & Uses" at bounding box center [209, 375] width 225 height 14
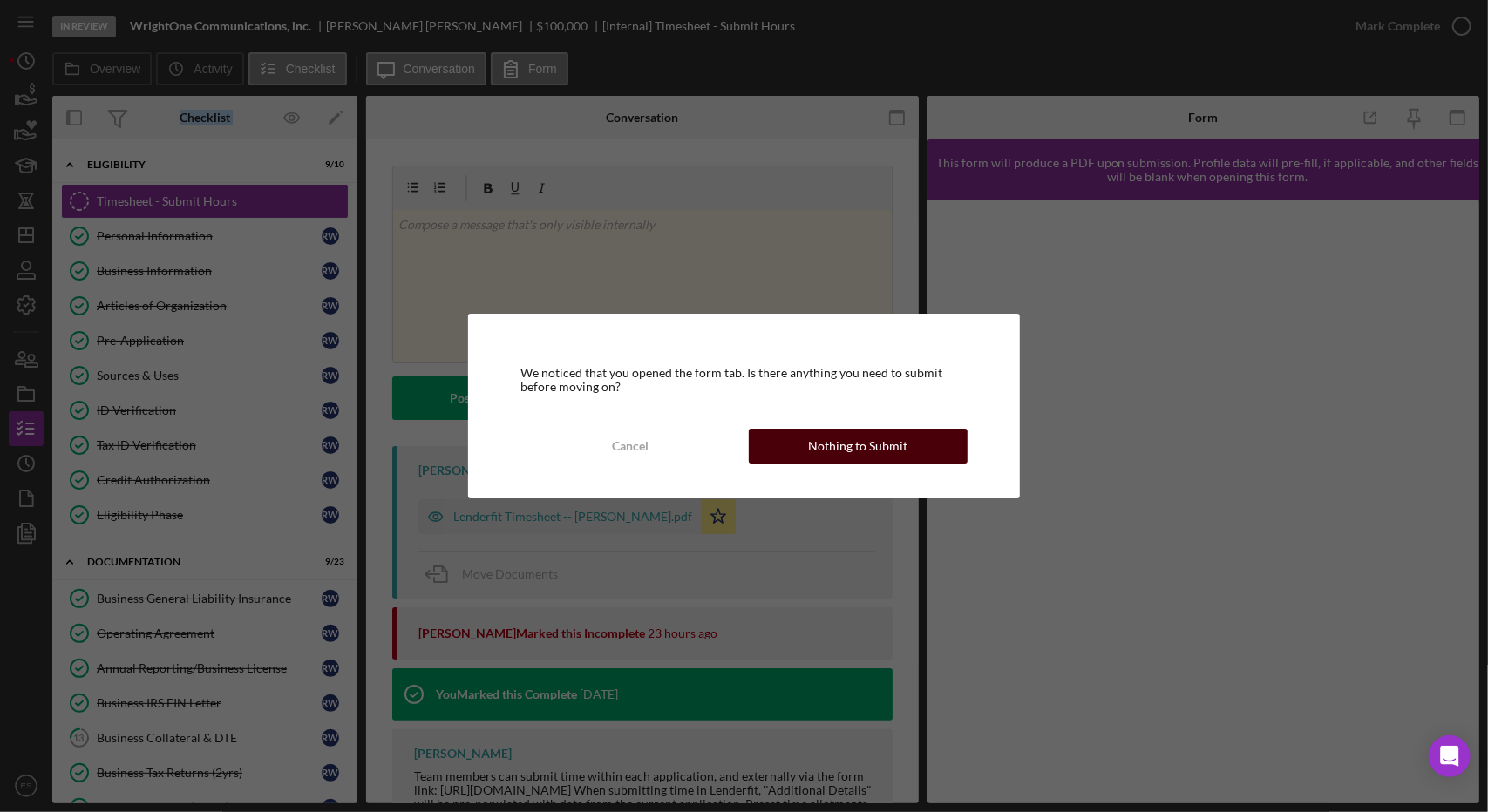
click at [826, 447] on div "Nothing to Submit" at bounding box center [857, 445] width 100 height 34
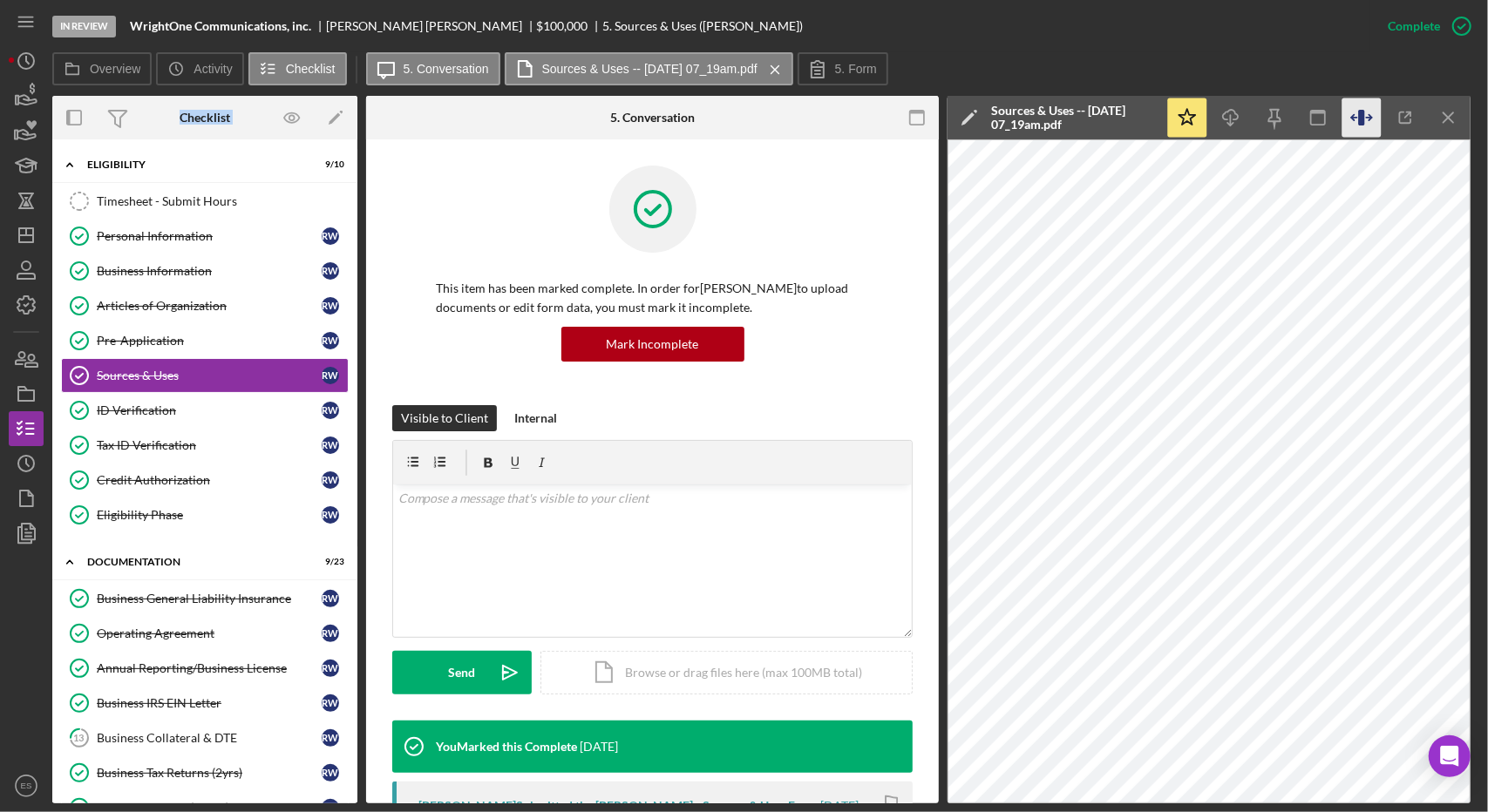
click at [1365, 121] on icon "button" at bounding box center [1362, 118] width 39 height 39
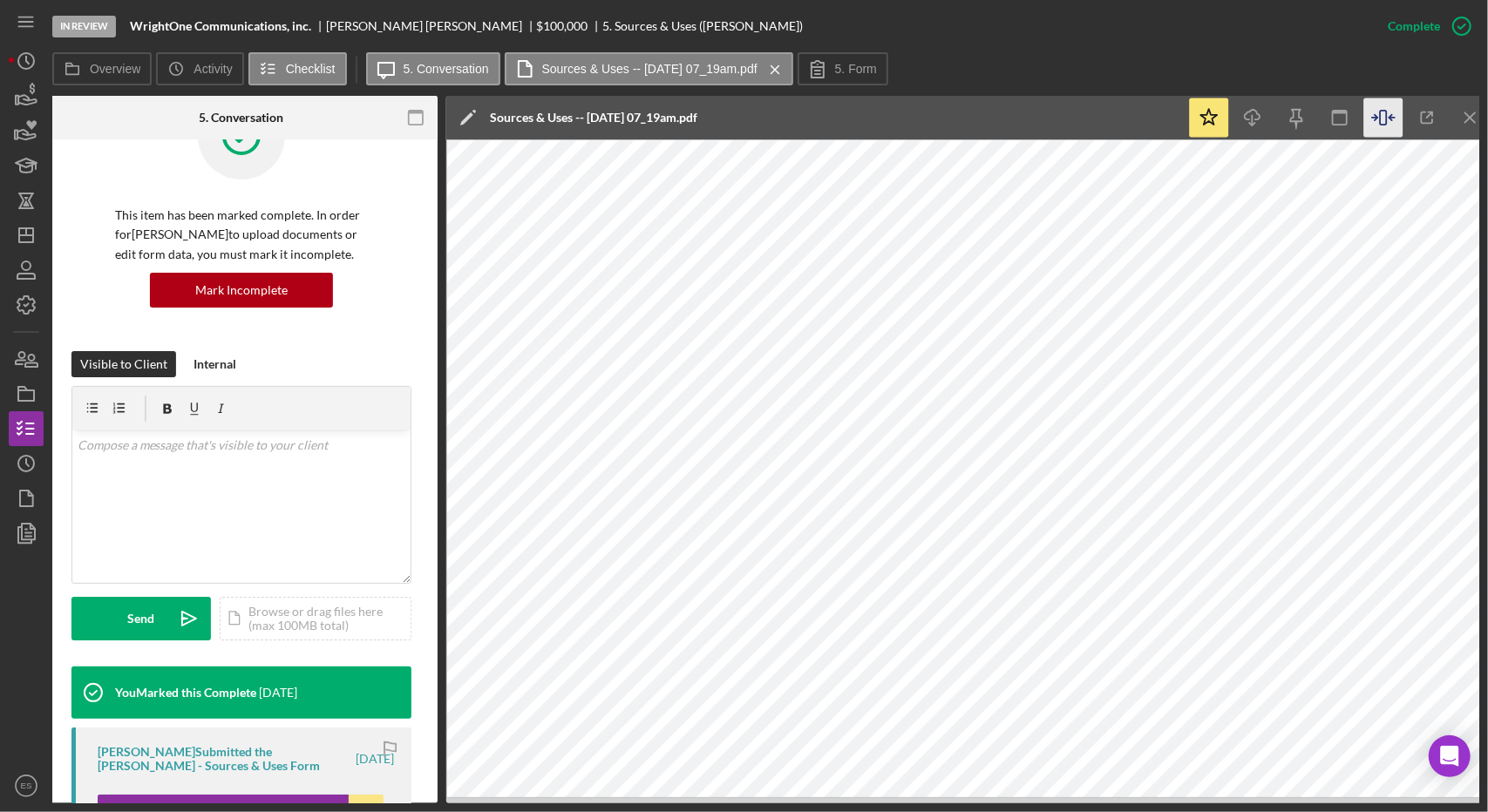
scroll to position [0, 322]
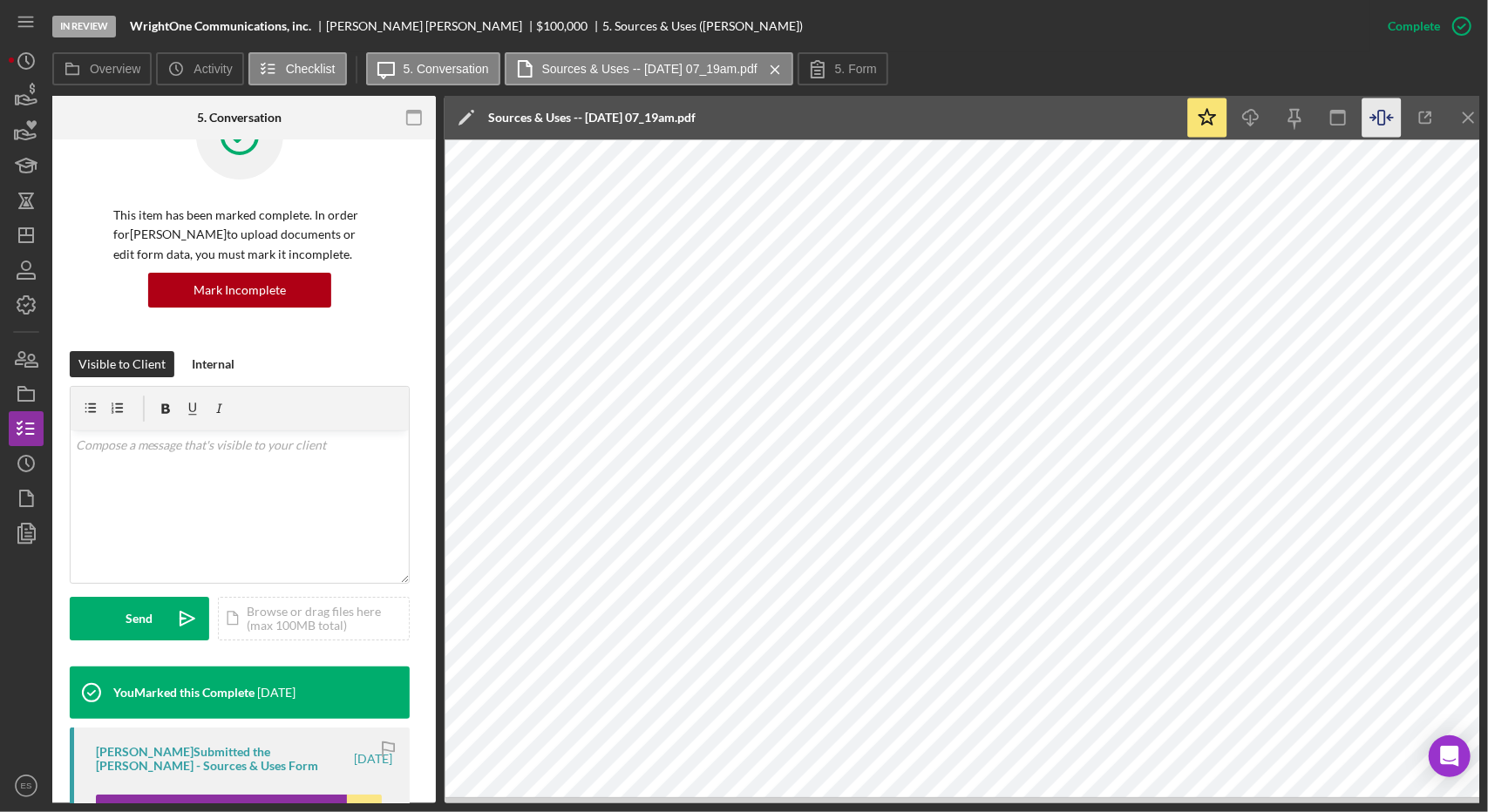
click at [21, 646] on div at bounding box center [25, 659] width 34 height 218
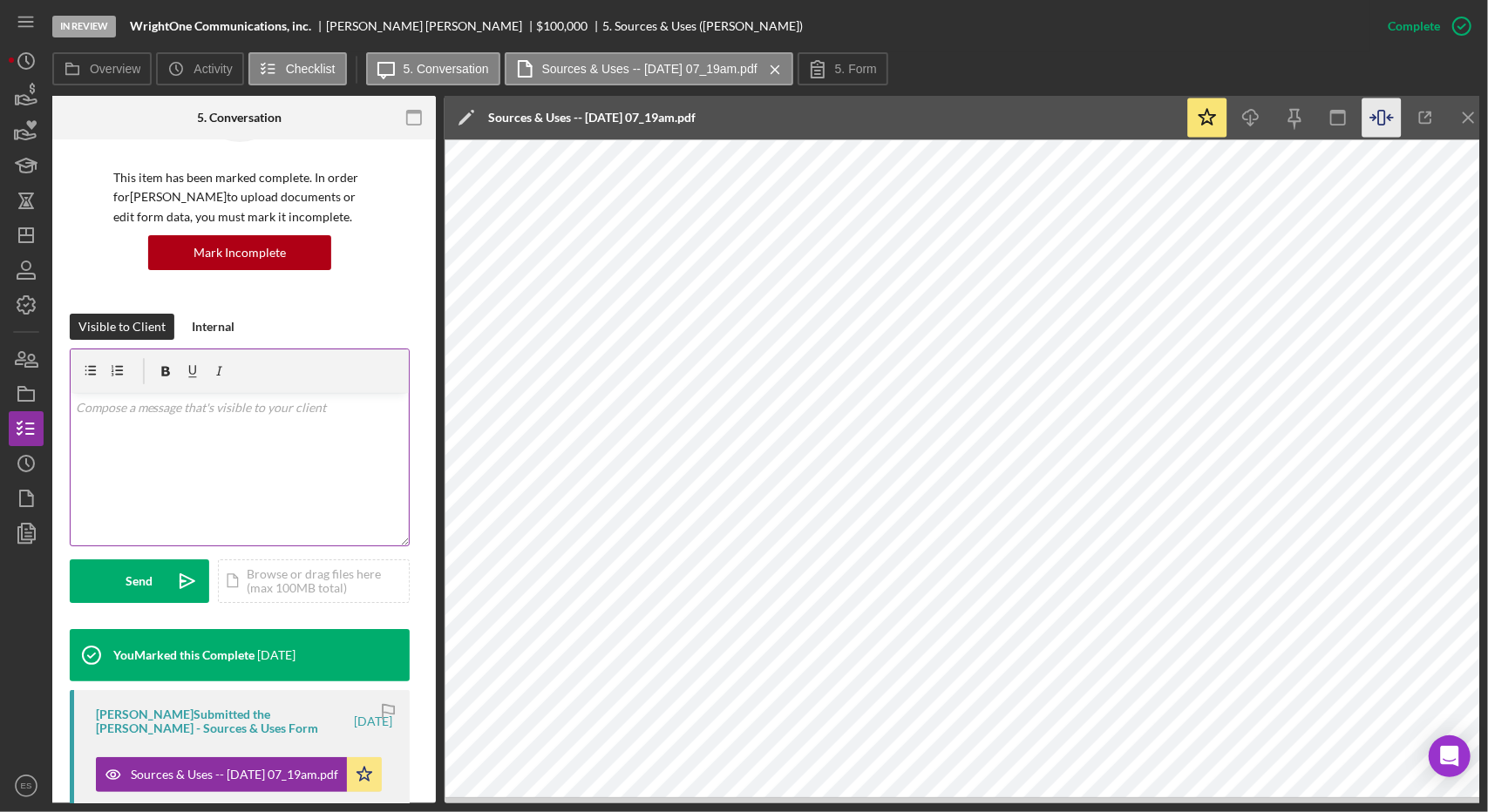
scroll to position [168, 0]
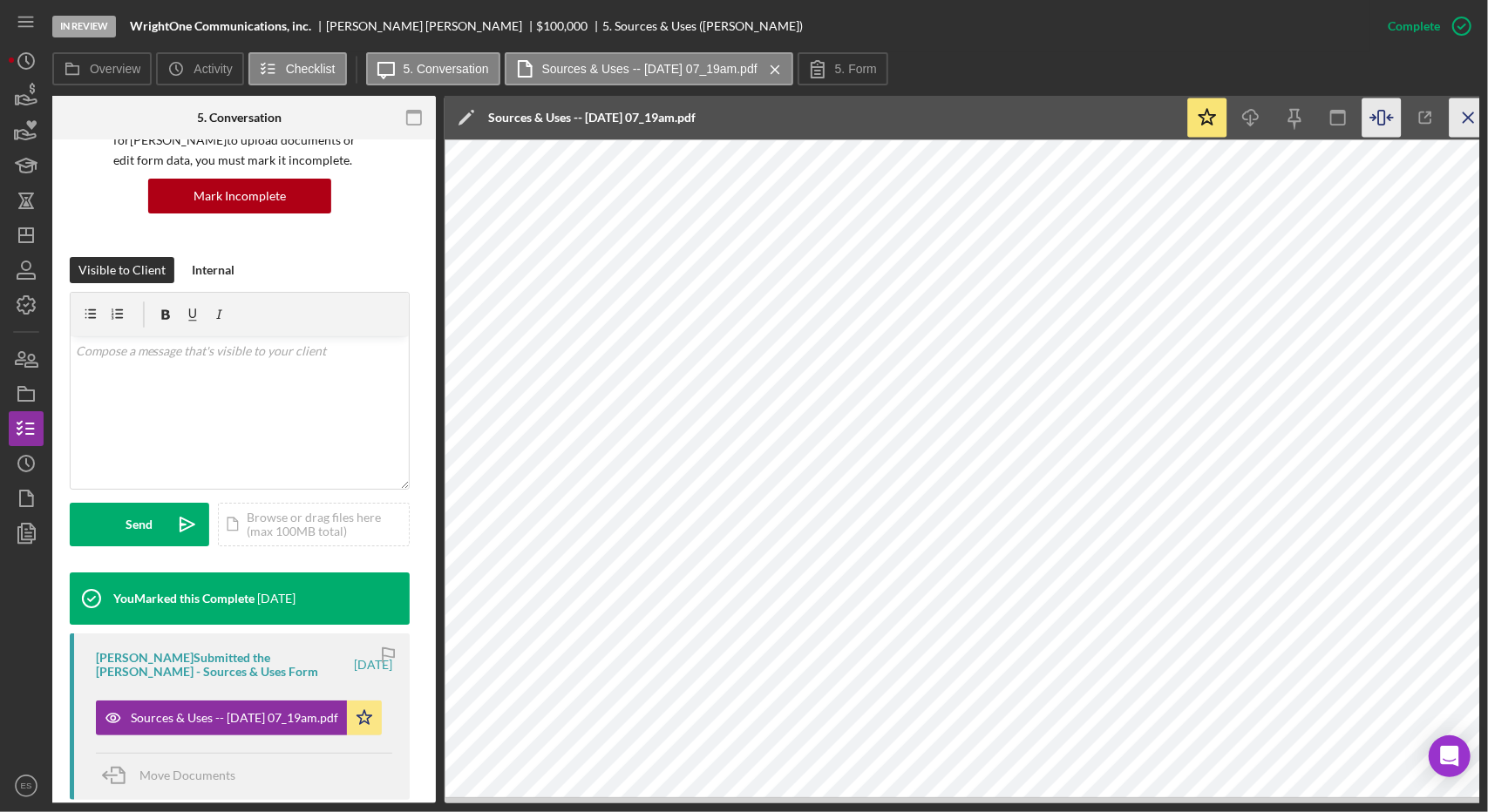
click at [1477, 119] on icon "Icon/Menu Close" at bounding box center [1469, 118] width 39 height 39
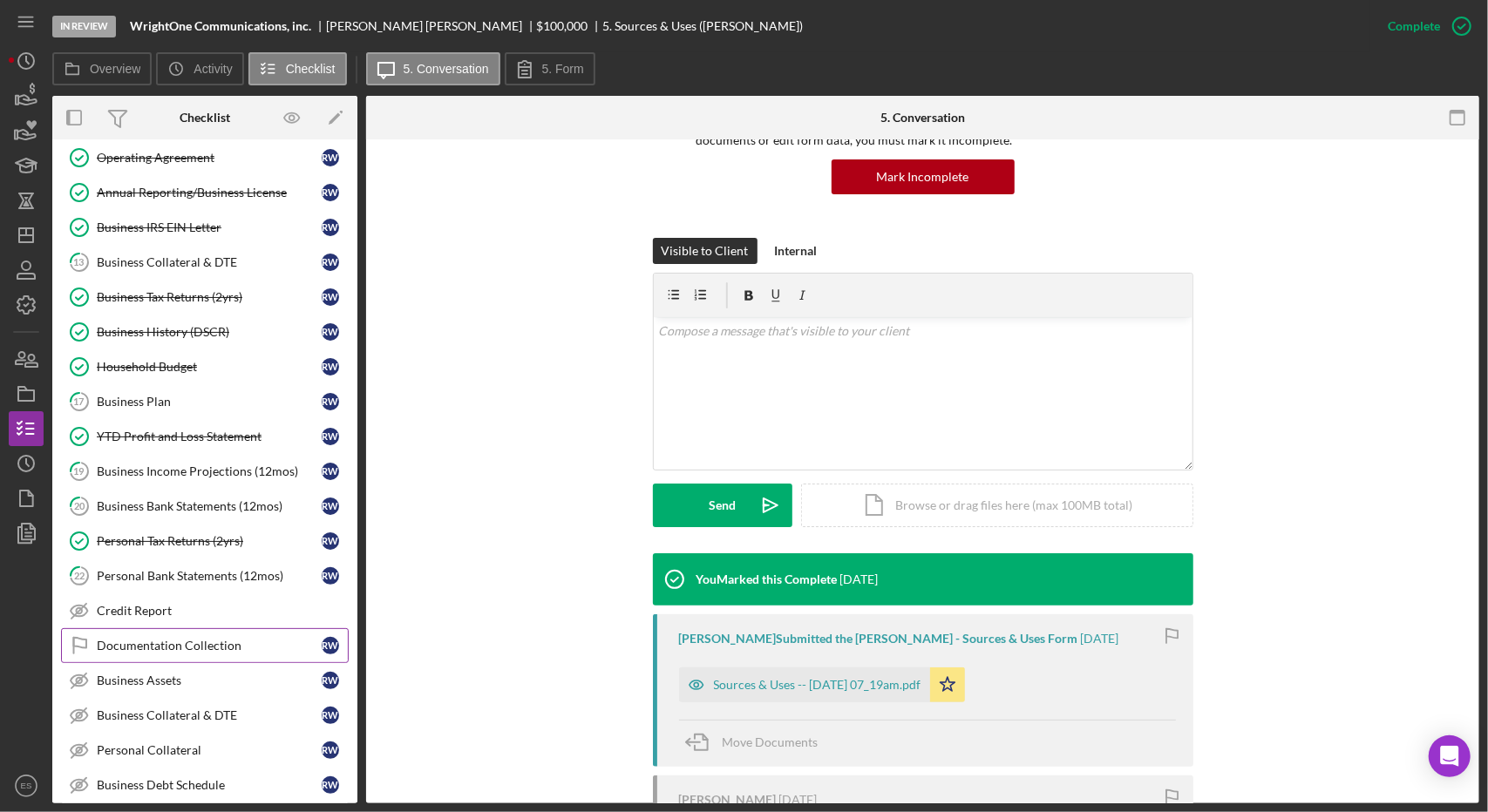
scroll to position [490, 0]
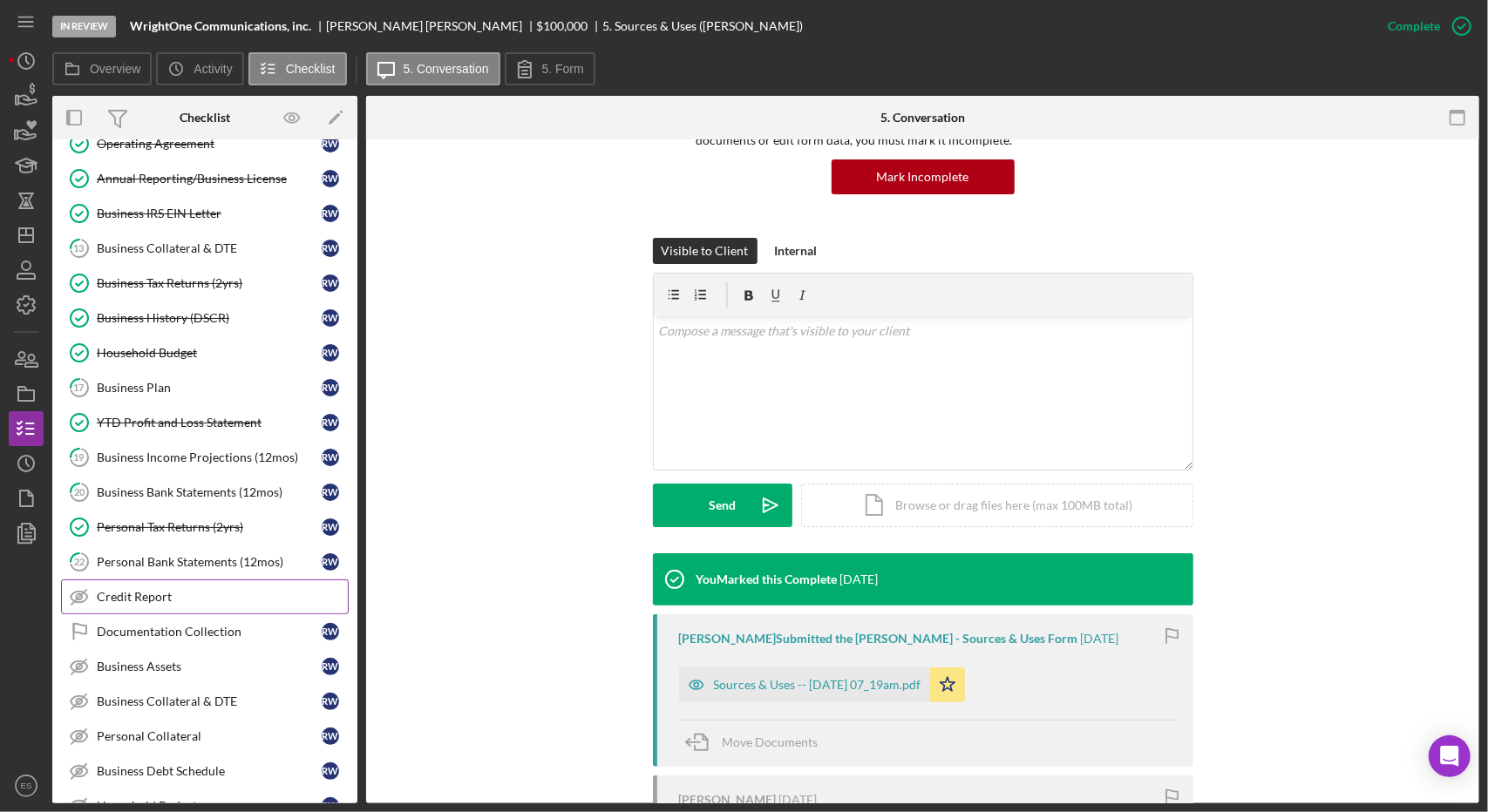
click at [116, 589] on div "Credit Report" at bounding box center [222, 596] width 251 height 14
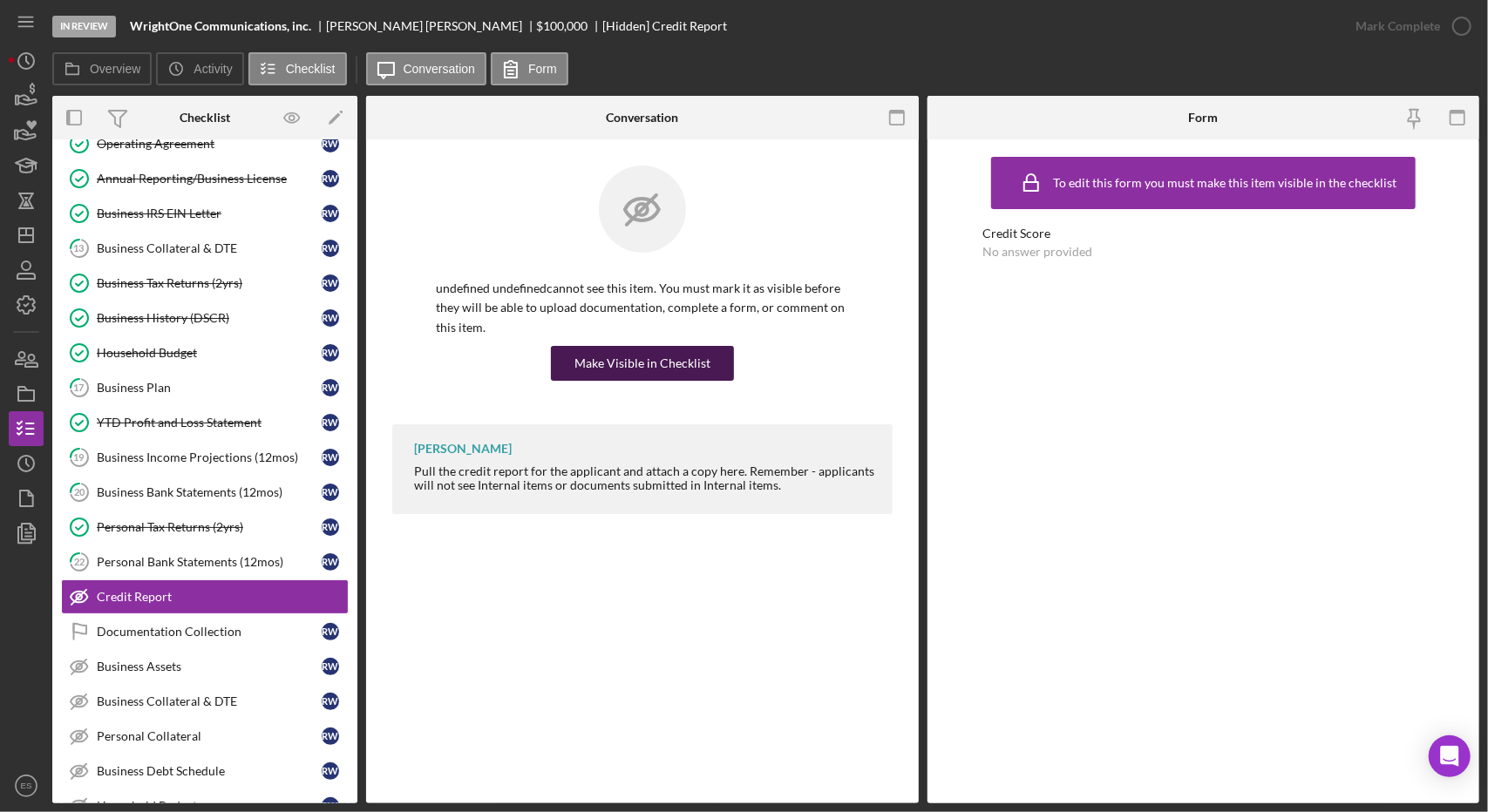
click at [645, 363] on div "Make Visible in Checklist" at bounding box center [642, 362] width 136 height 34
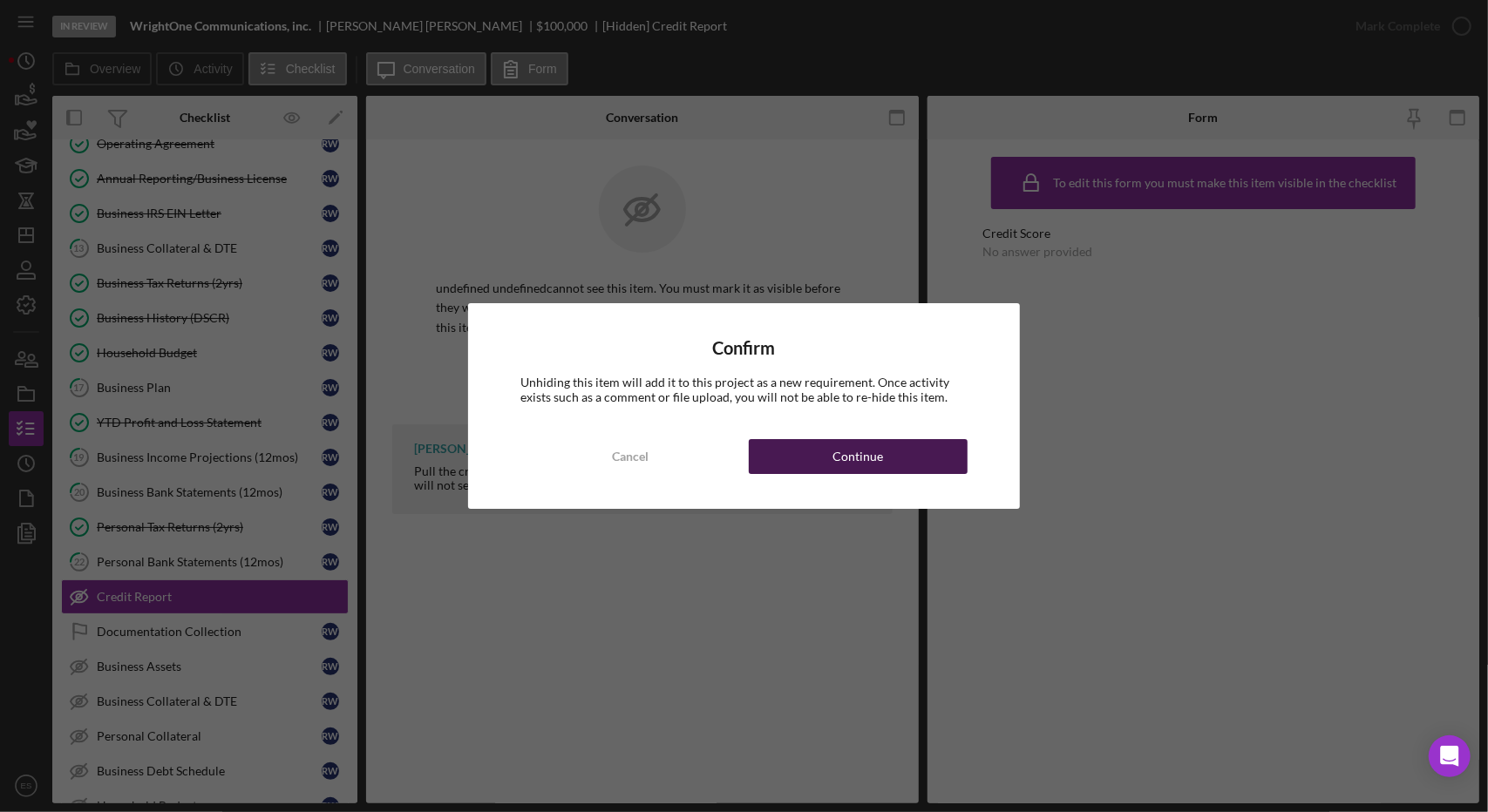
click at [839, 450] on div "Continue" at bounding box center [857, 455] width 50 height 34
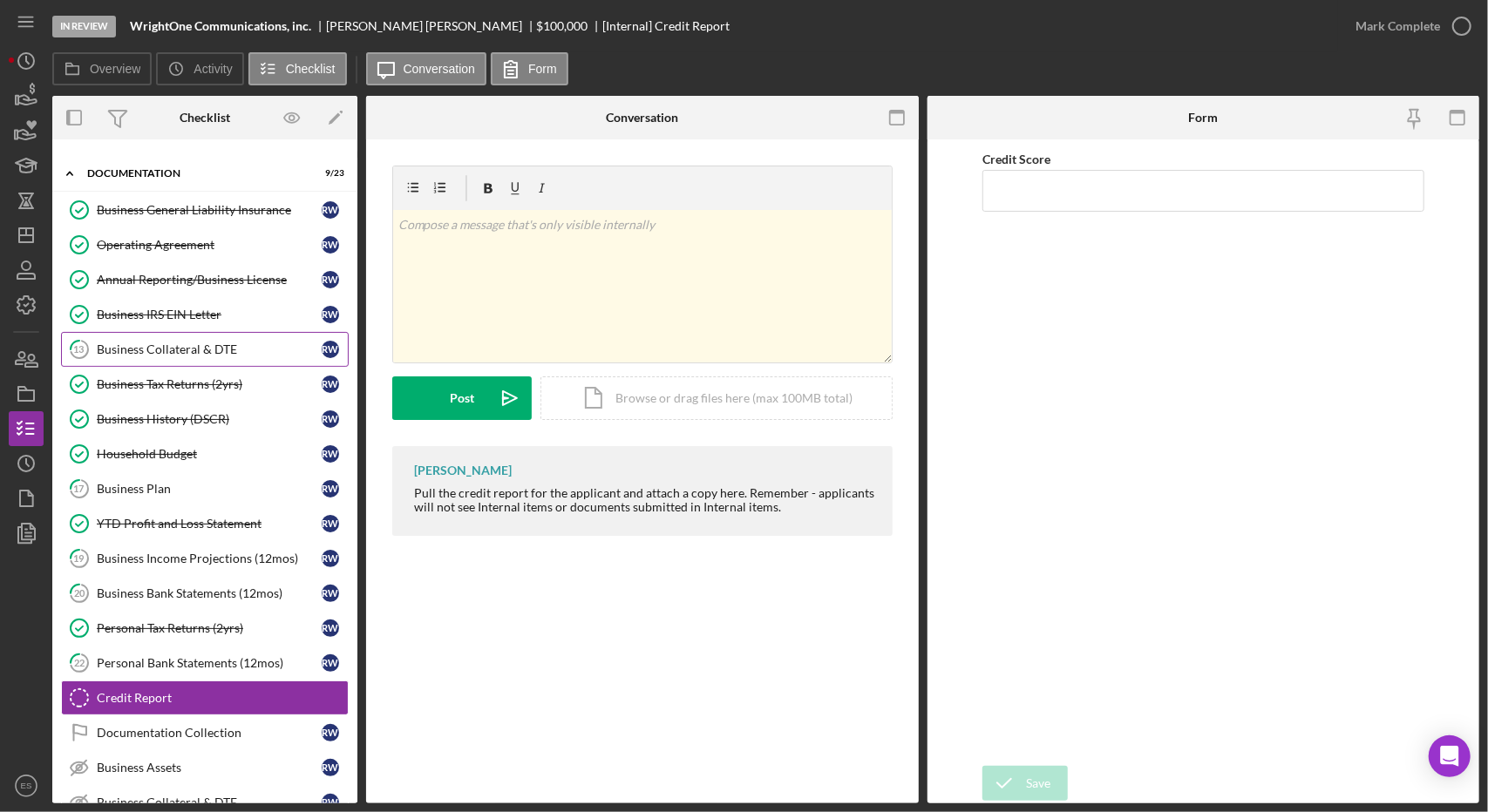
scroll to position [390, 0]
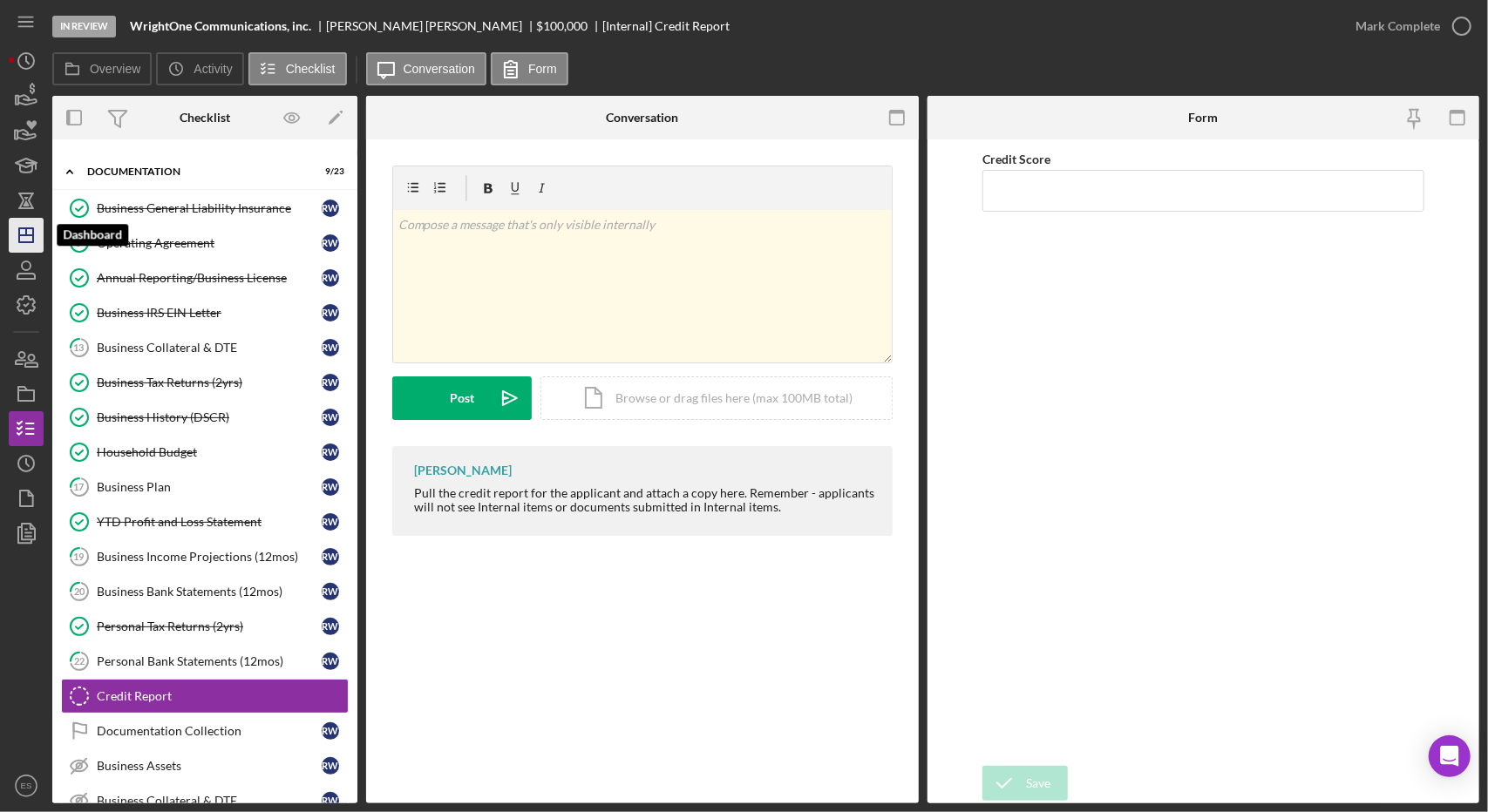
click at [18, 237] on icon "Icon/Dashboard" at bounding box center [26, 235] width 44 height 44
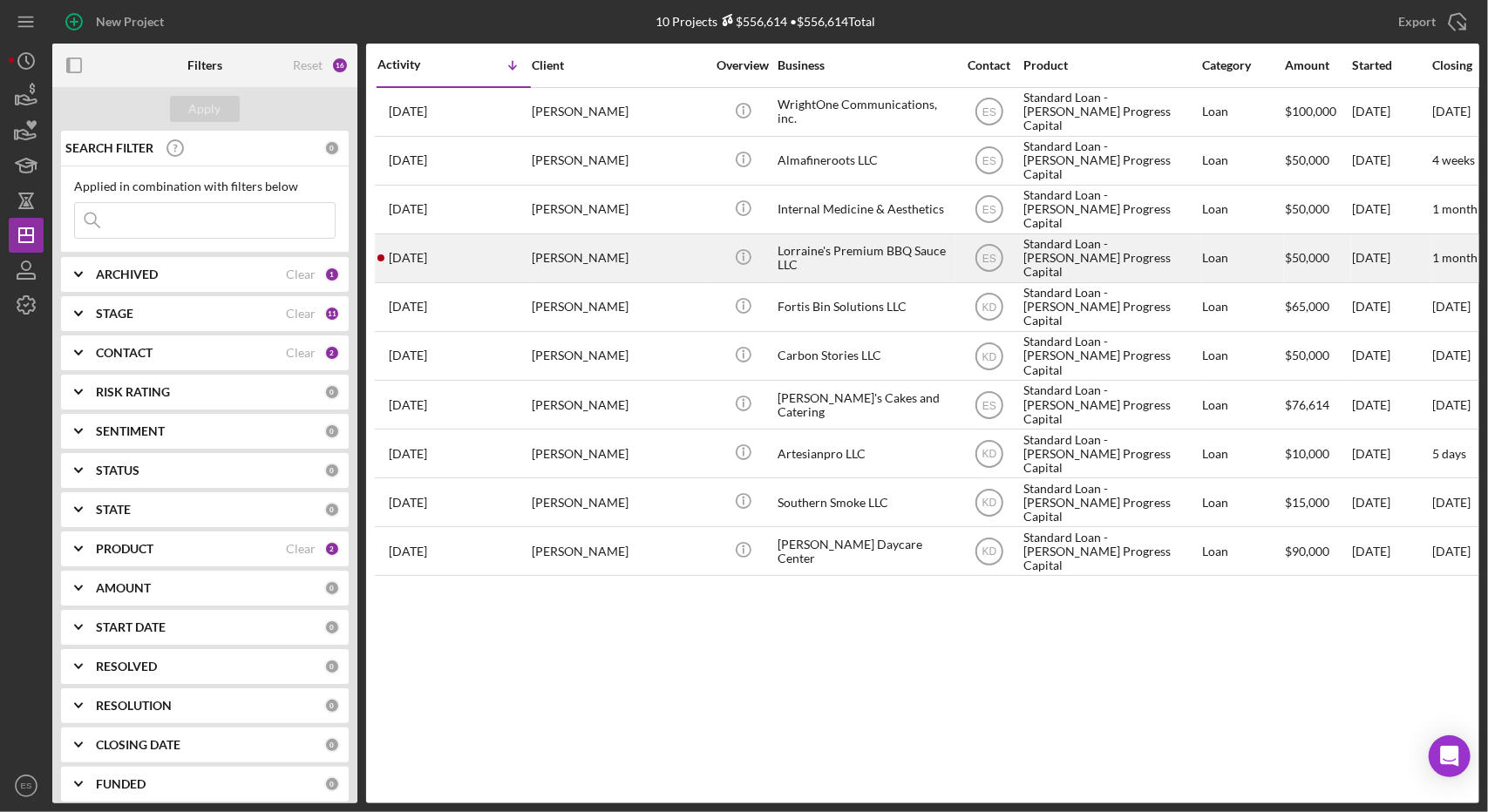
click at [1085, 251] on div "Standard Loan - [PERSON_NAME] Progress Capital" at bounding box center [1110, 259] width 174 height 47
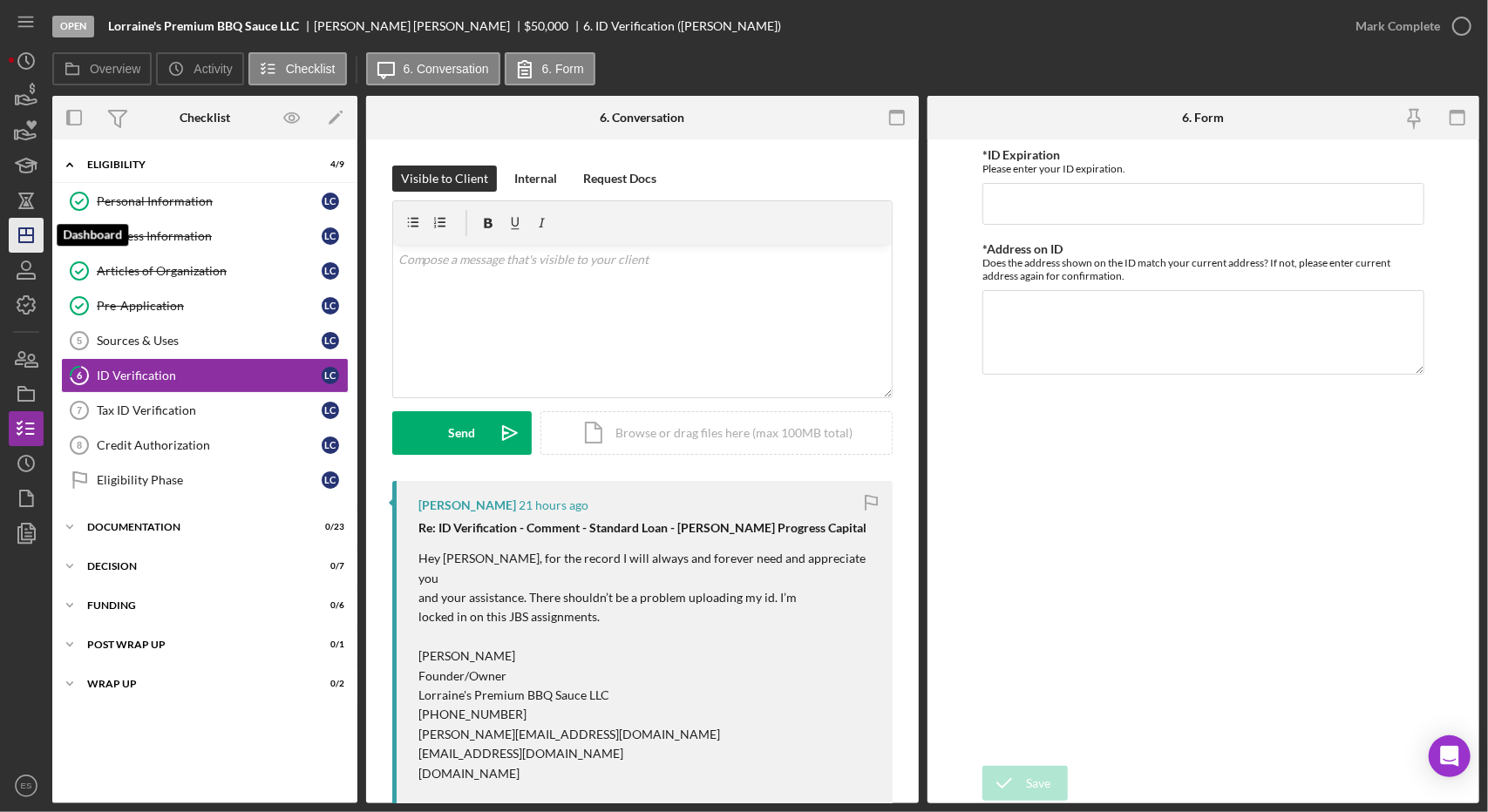
click at [26, 239] on icon "Icon/Dashboard" at bounding box center [26, 235] width 44 height 44
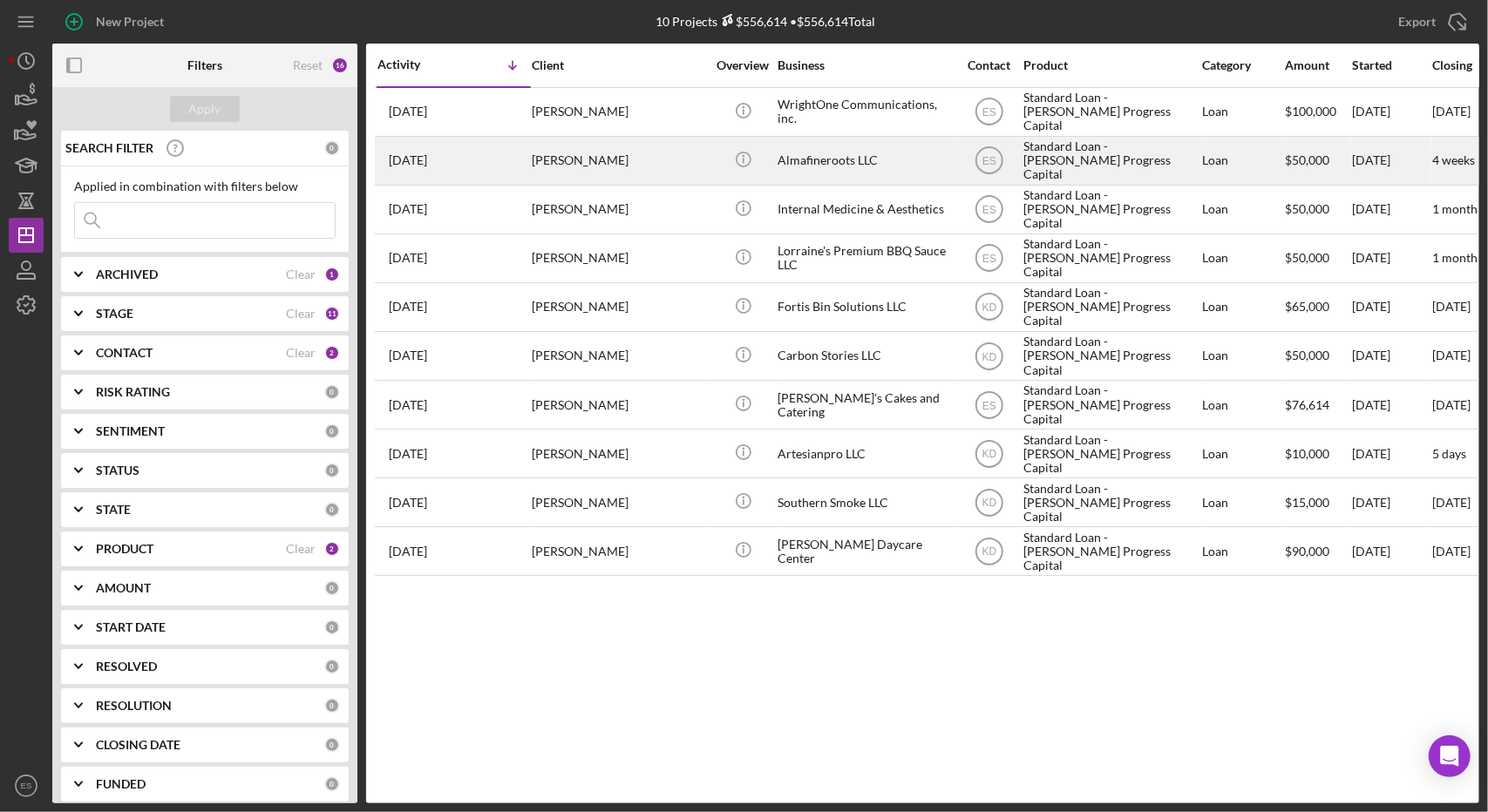
click at [1116, 171] on div "Standard Loan - [PERSON_NAME] Progress Capital" at bounding box center [1110, 161] width 174 height 47
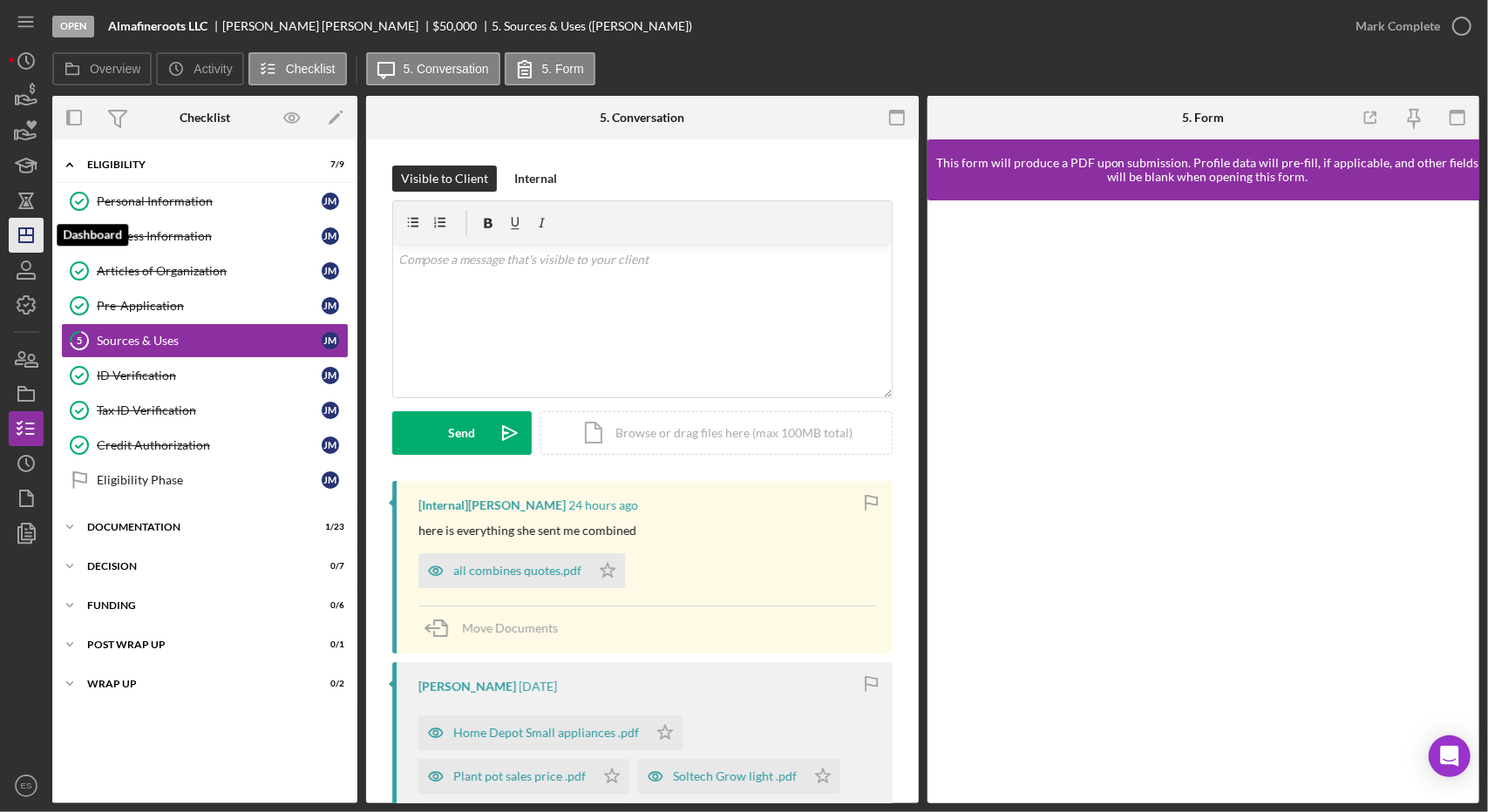
click at [32, 227] on icon "Icon/Dashboard" at bounding box center [26, 235] width 44 height 44
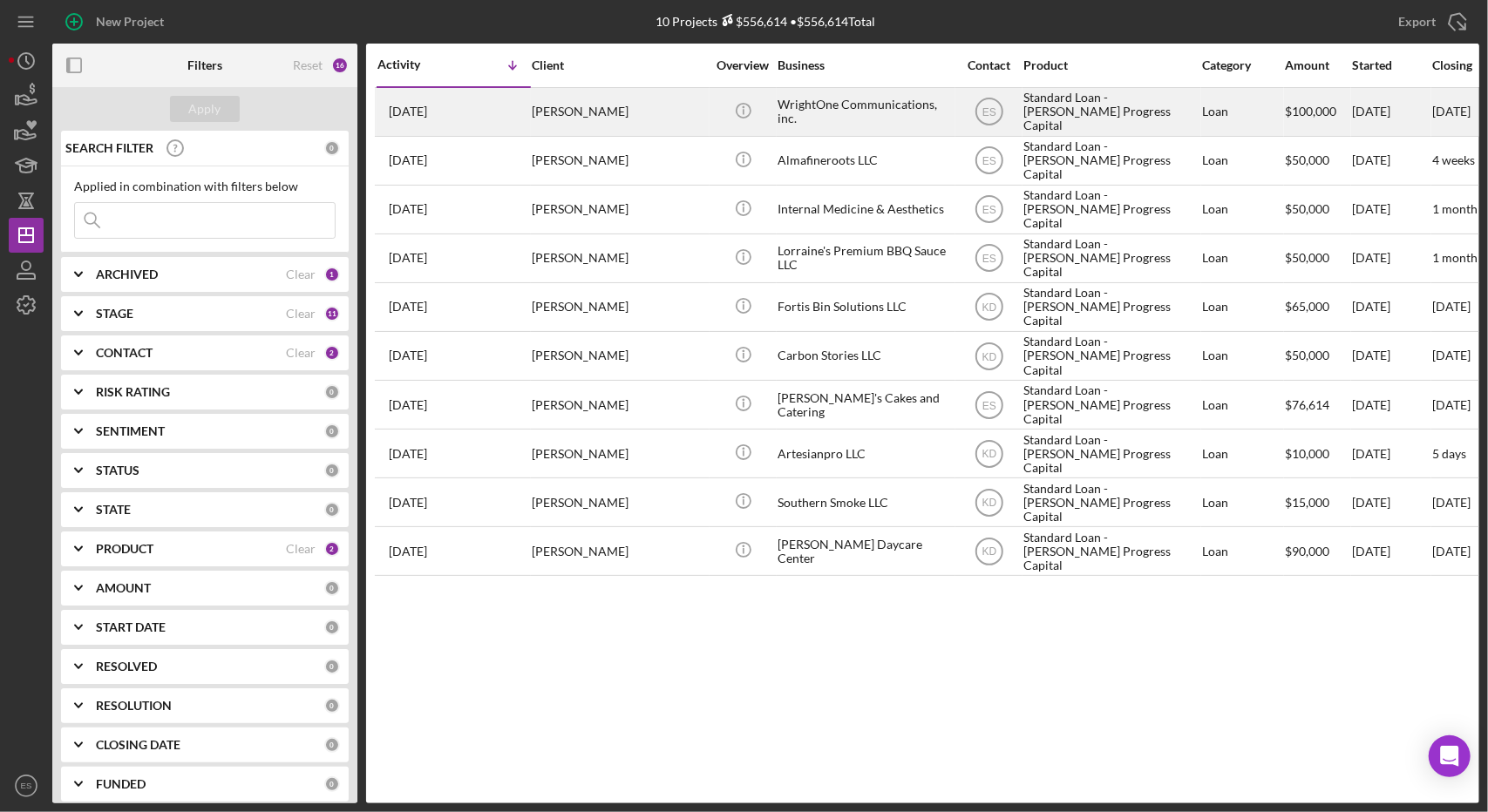
click at [1091, 112] on div "Standard Loan - [PERSON_NAME] Progress Capital" at bounding box center [1110, 112] width 174 height 47
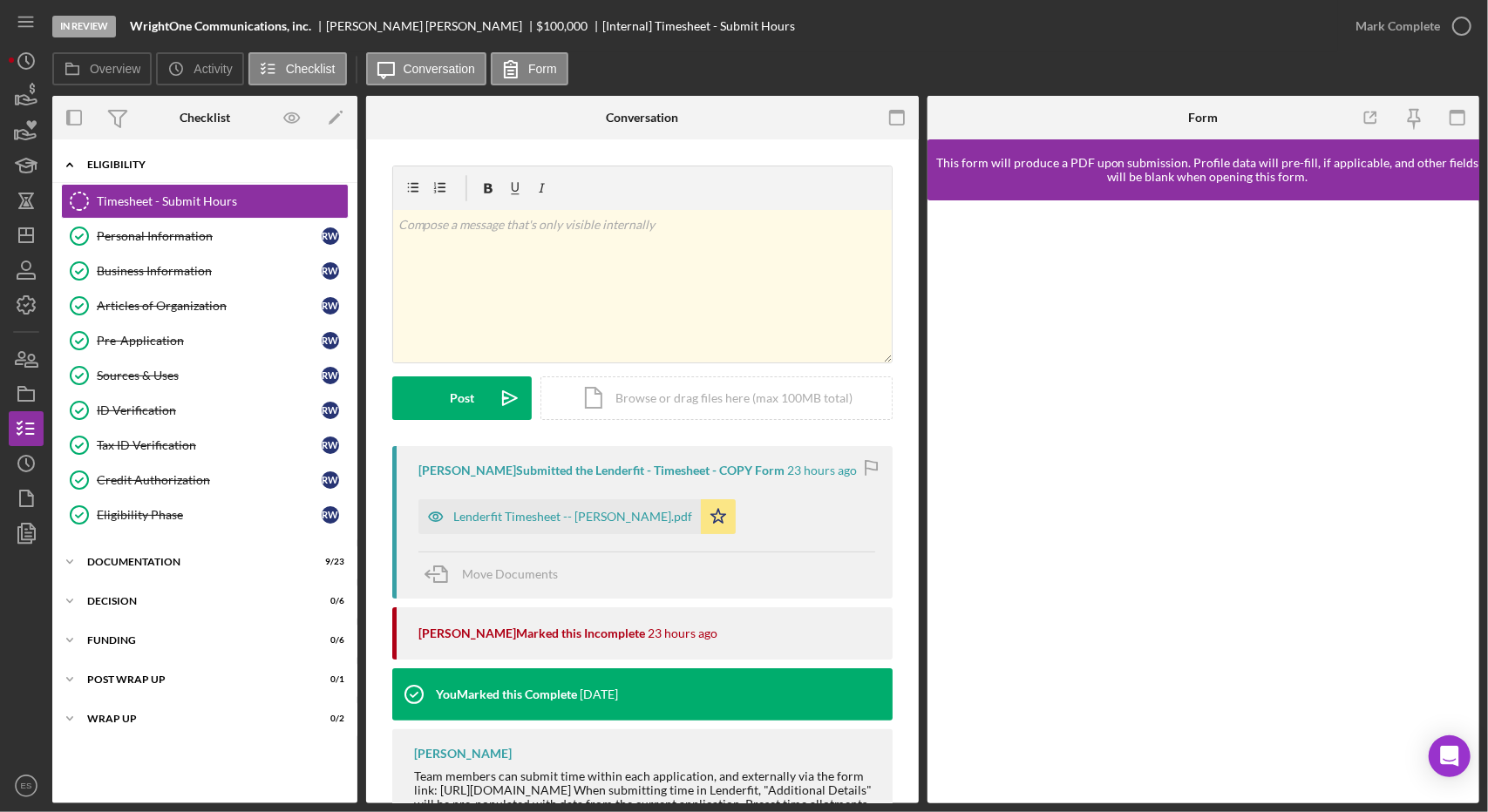
click at [124, 168] on div "Eligibility" at bounding box center [212, 164] width 249 height 10
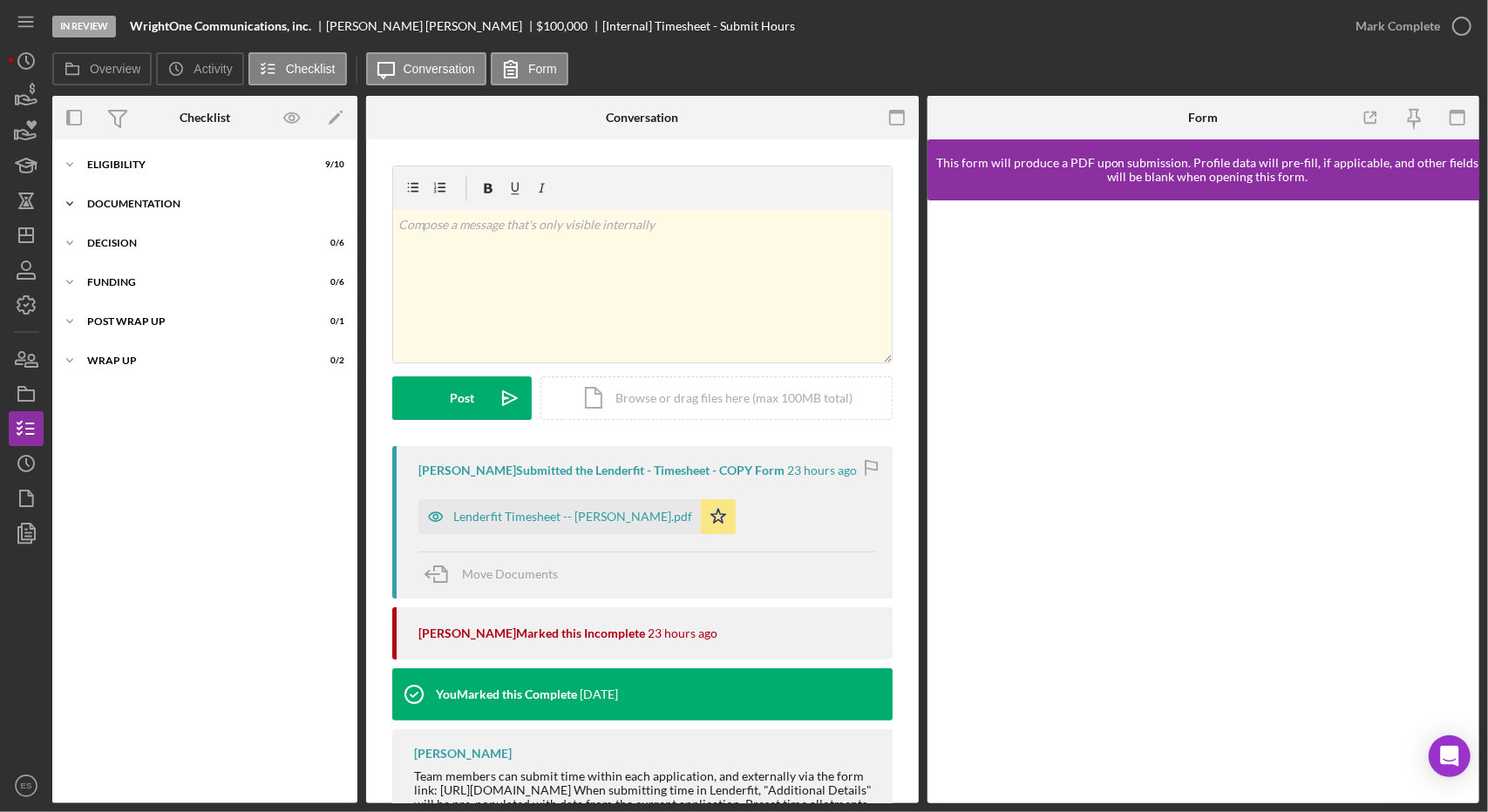
click at [139, 201] on div "Documentation" at bounding box center [212, 203] width 249 height 10
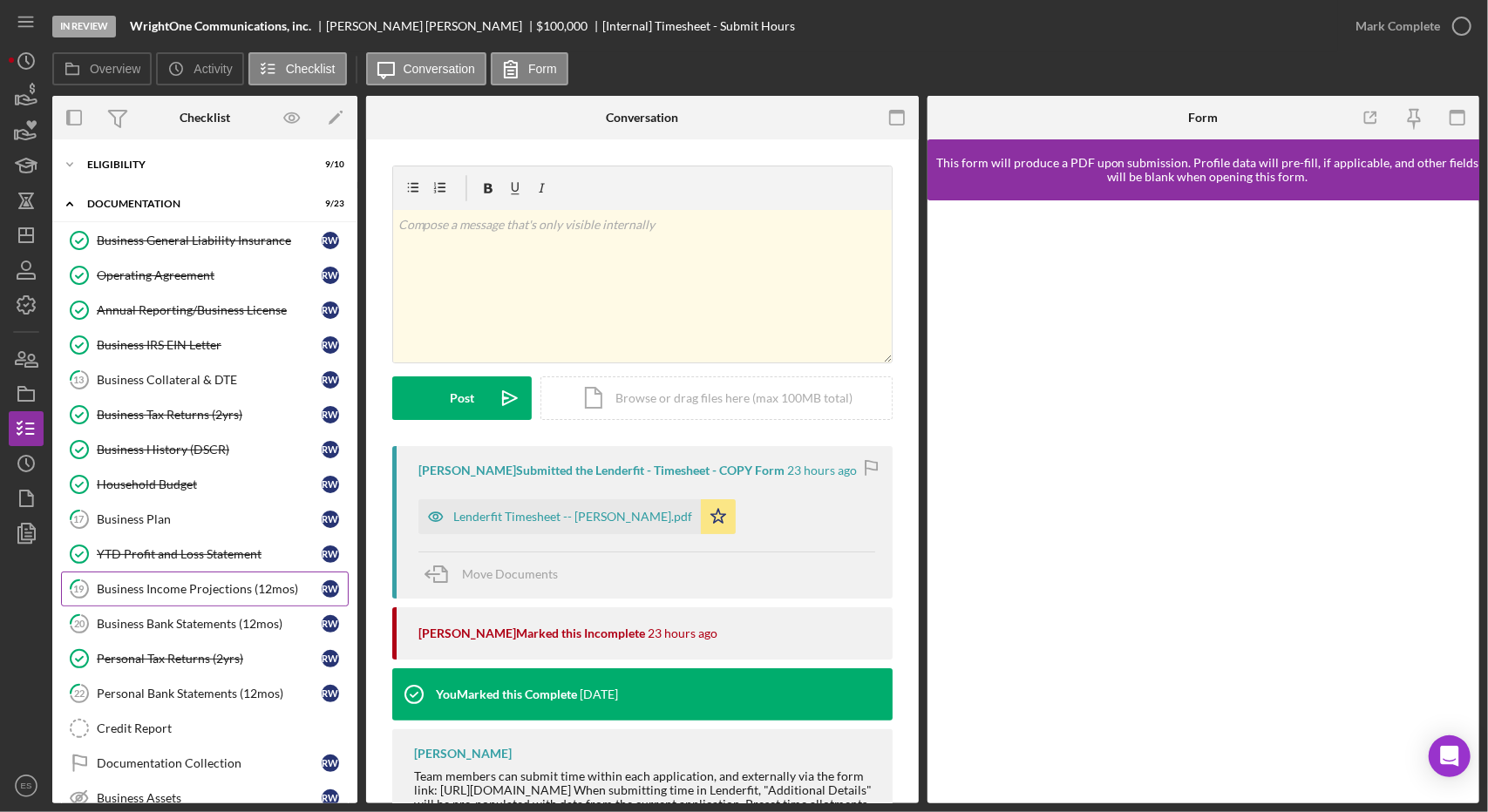
click at [190, 589] on div "Business Income Projections (12mos)" at bounding box center [209, 589] width 225 height 14
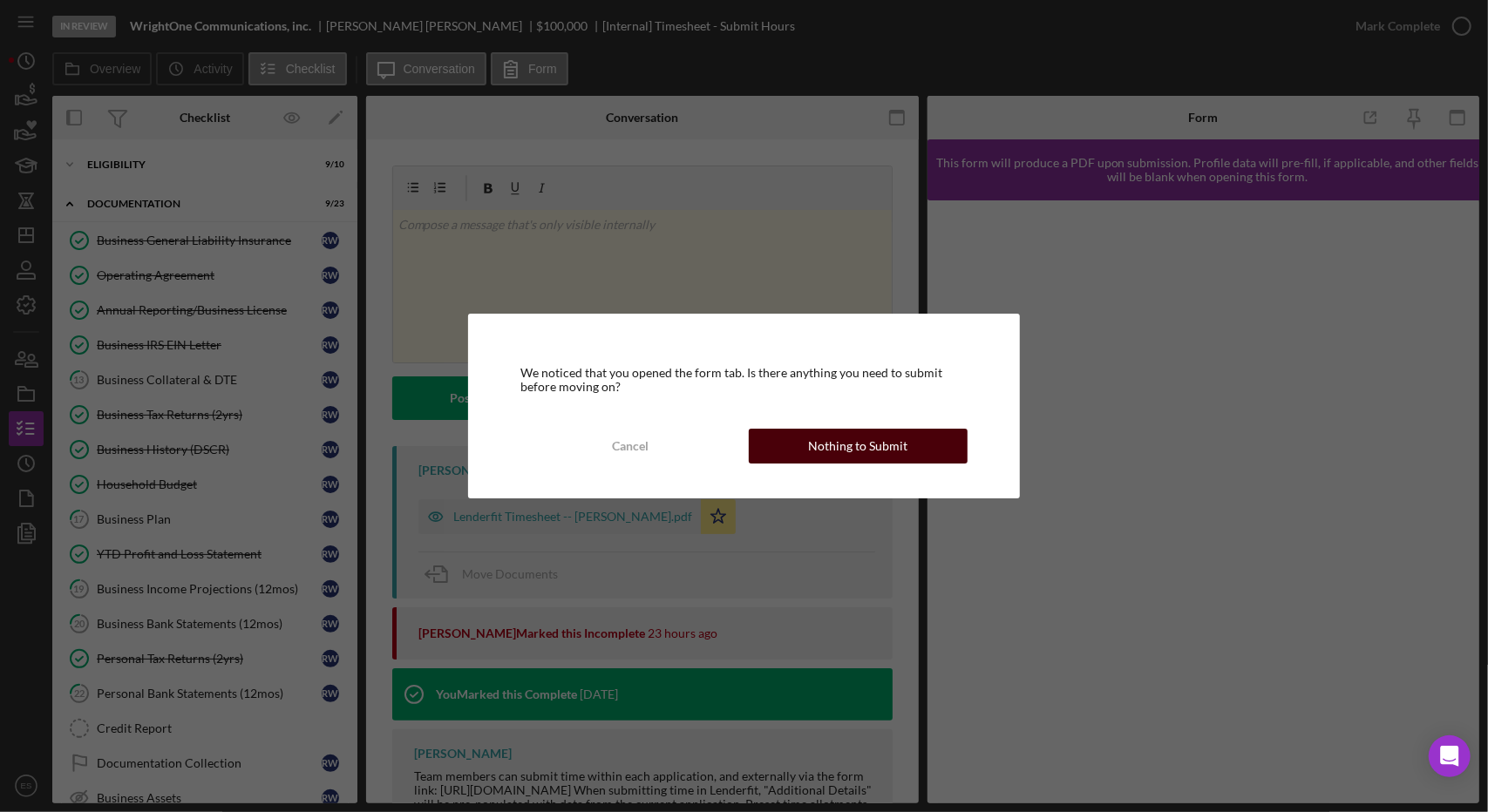
click at [812, 434] on div "Nothing to Submit" at bounding box center [857, 445] width 100 height 34
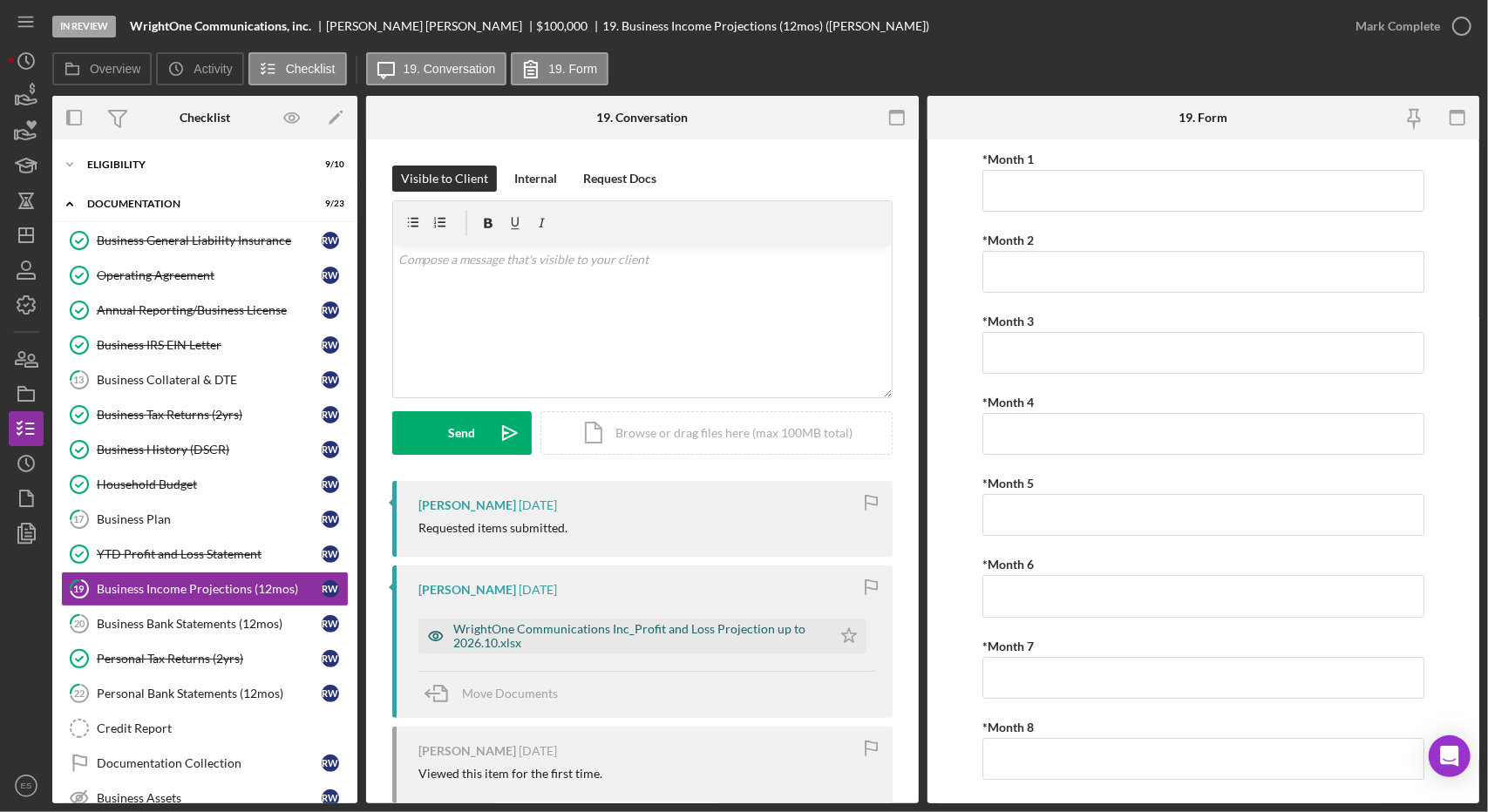
click at [598, 635] on div "WrightOne Communications Inc_Profit and Loss Projection up to 2026.10.xlsx" at bounding box center [637, 636] width 370 height 28
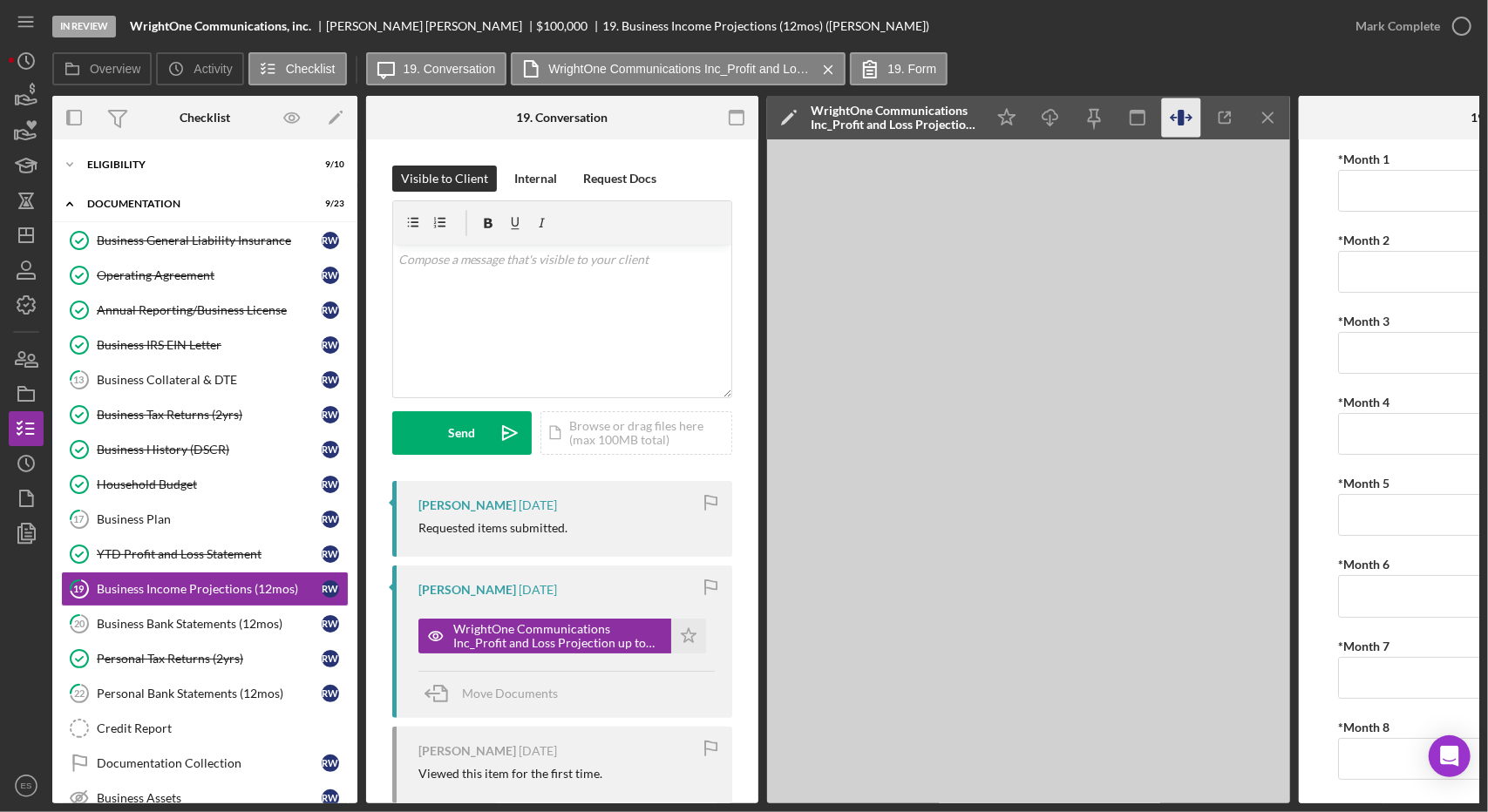
click at [1194, 112] on icon "button" at bounding box center [1181, 118] width 39 height 39
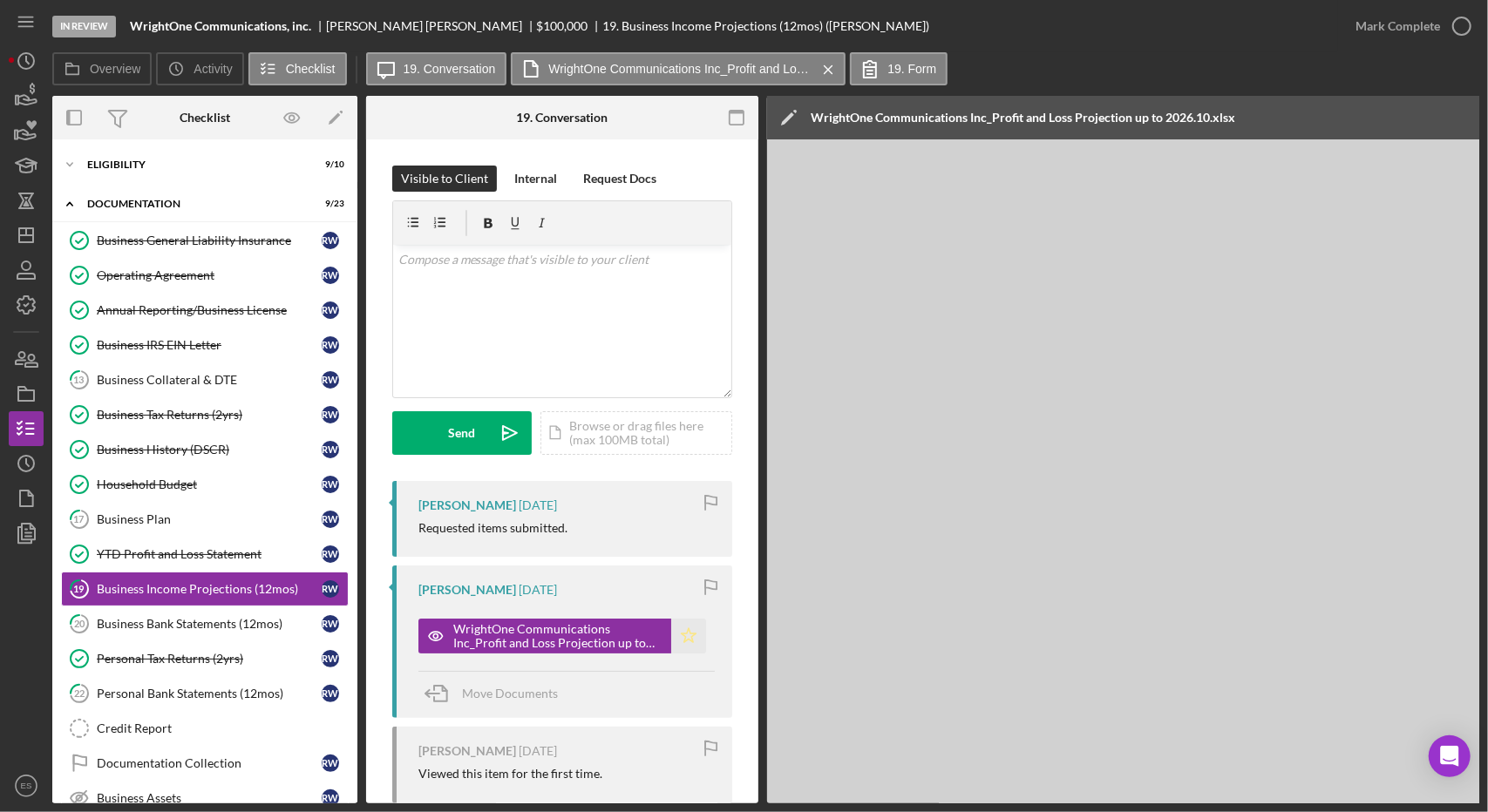
click at [682, 639] on polygon "button" at bounding box center [689, 634] width 15 height 14
click at [1463, 31] on icon "button" at bounding box center [1461, 26] width 44 height 44
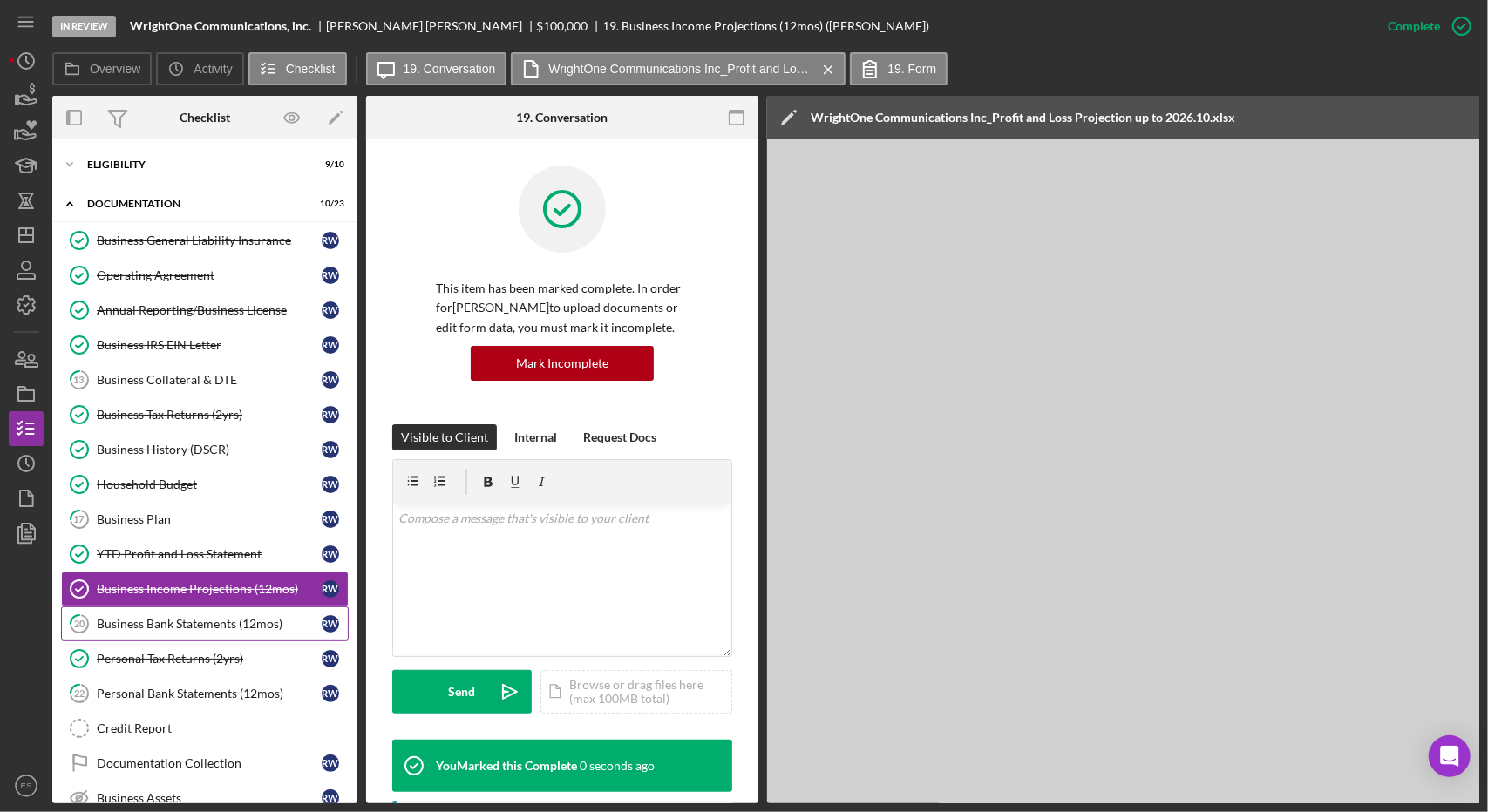
click at [197, 617] on div "Business Bank Statements (12mos)" at bounding box center [209, 623] width 225 height 14
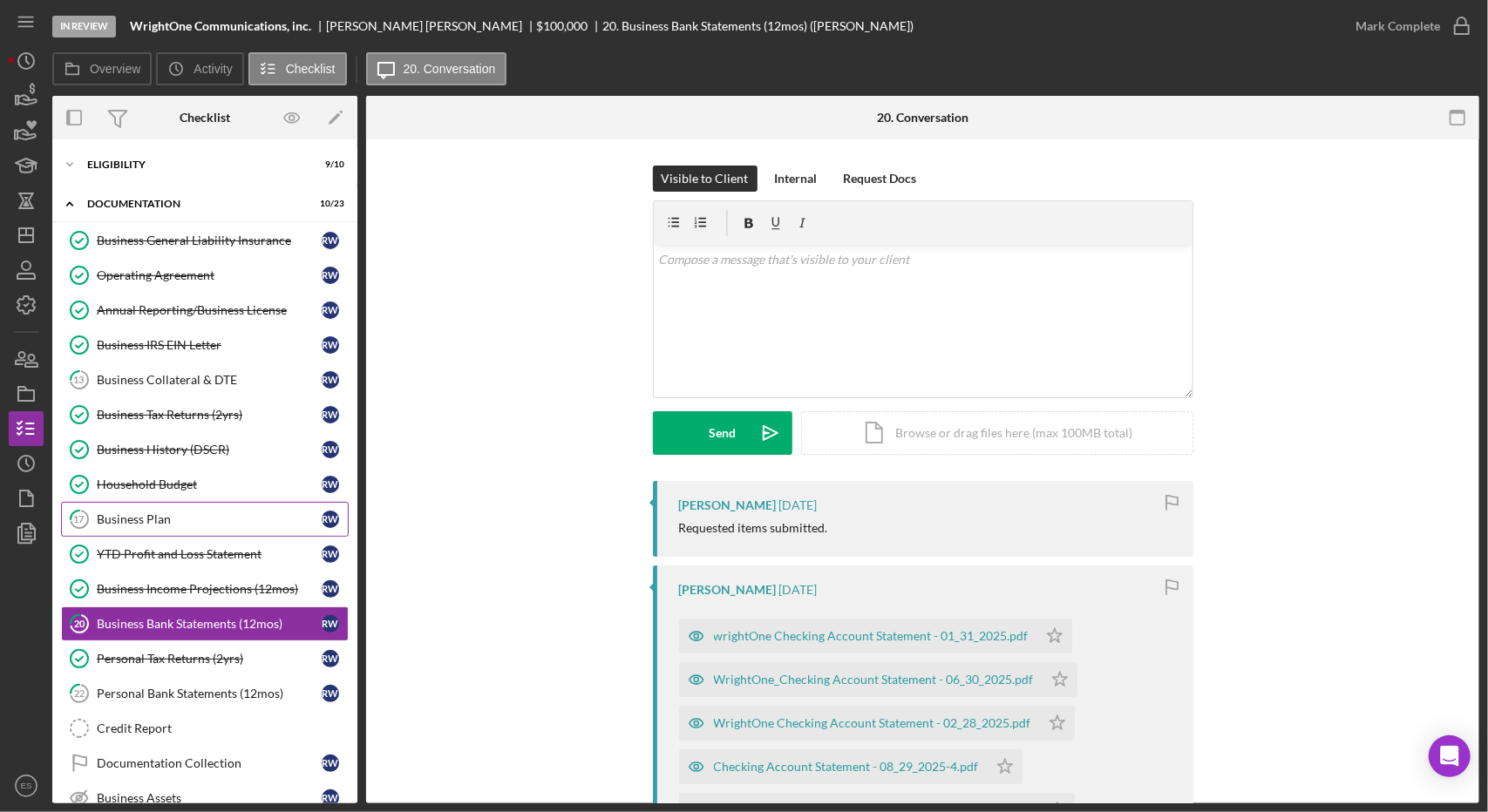
click at [174, 512] on div "Business Plan" at bounding box center [209, 519] width 225 height 14
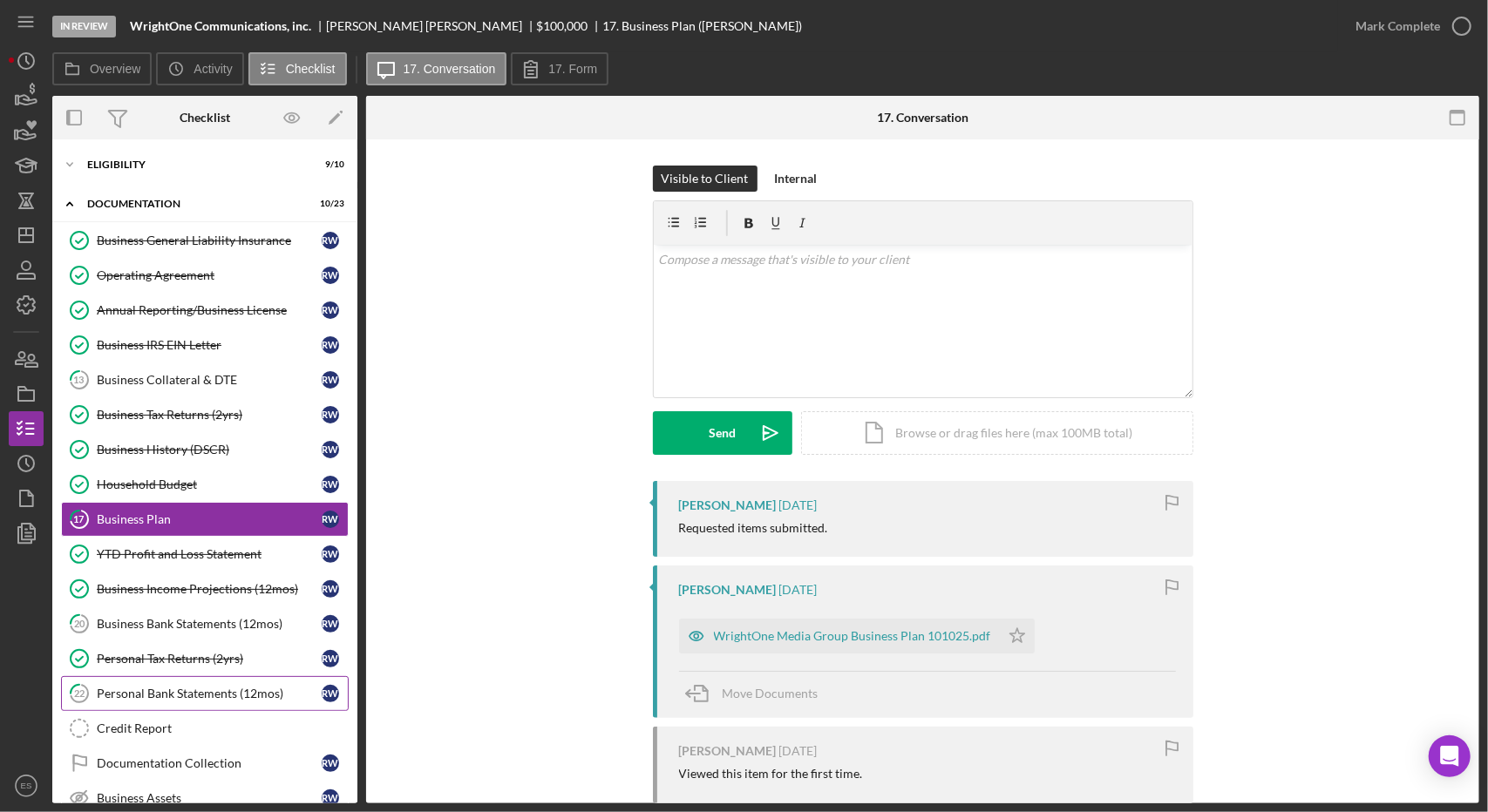
click at [210, 695] on link "22 Personal Bank Statements (12mos) R W" at bounding box center [204, 693] width 288 height 34
